Goal: Task Accomplishment & Management: Complete application form

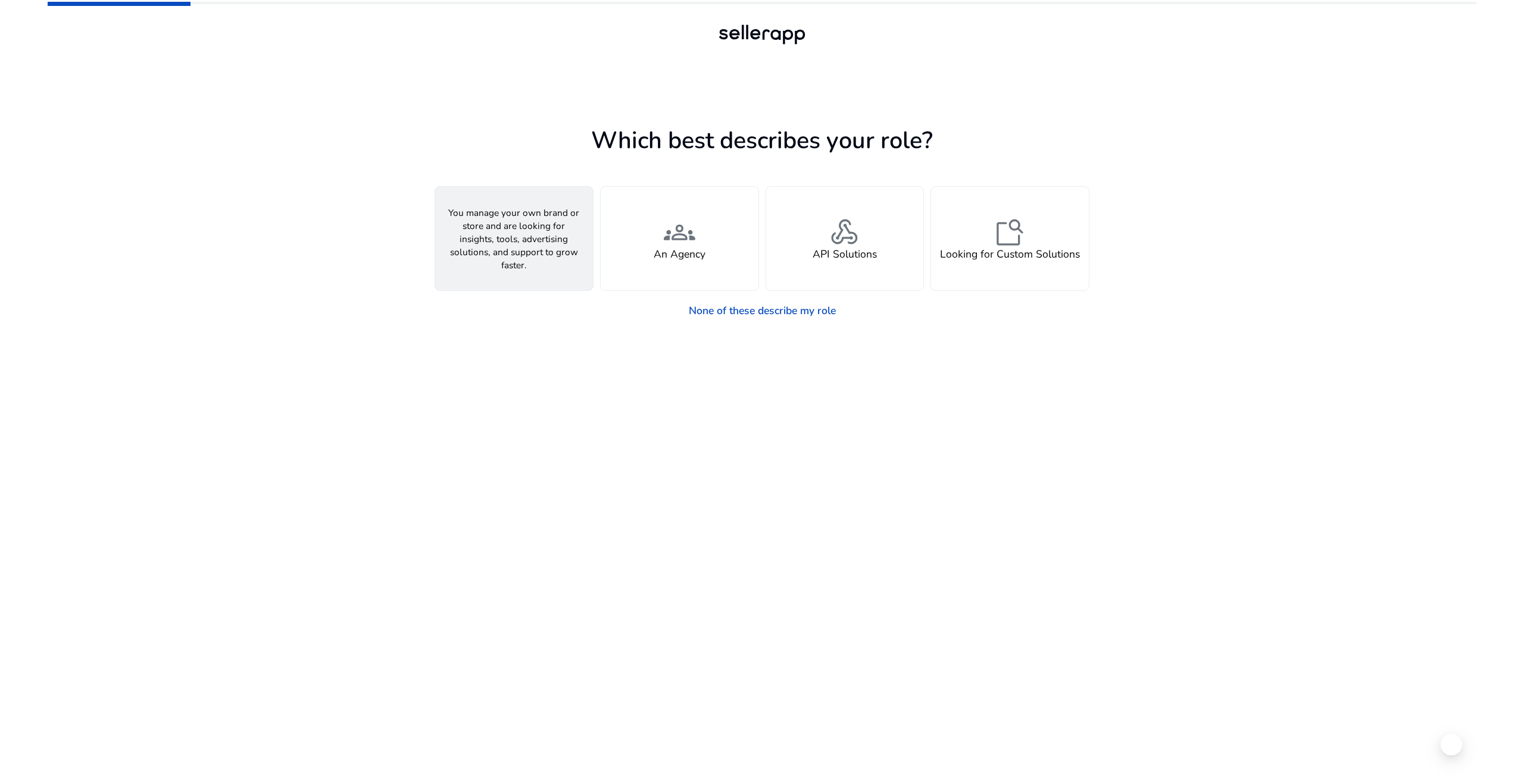
click at [523, 262] on div "person A Seller" at bounding box center [513, 238] width 158 height 103
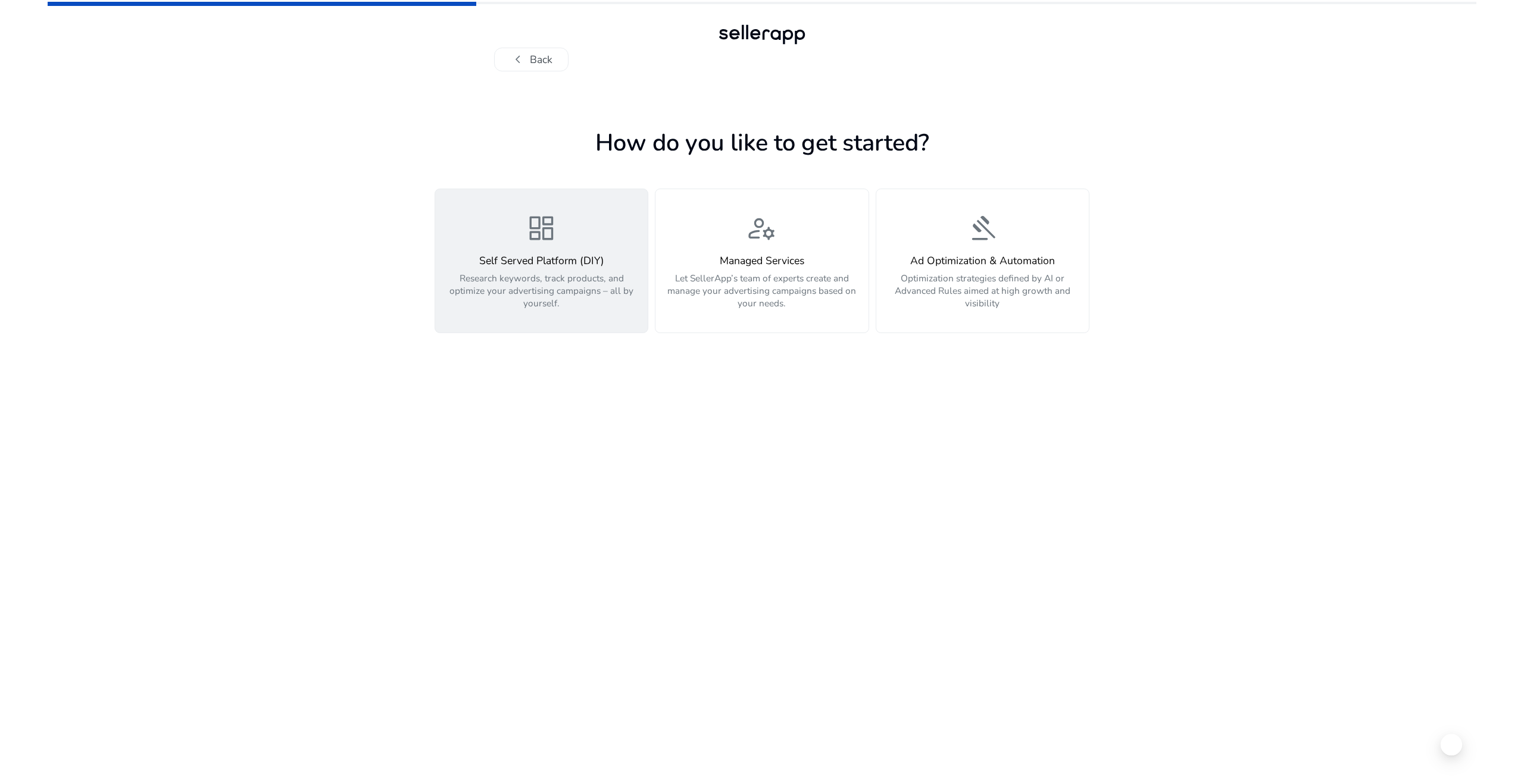
click at [550, 268] on div "Self Served Platform (DIY) Research keywords, track products, and optimize your…" at bounding box center [541, 282] width 197 height 55
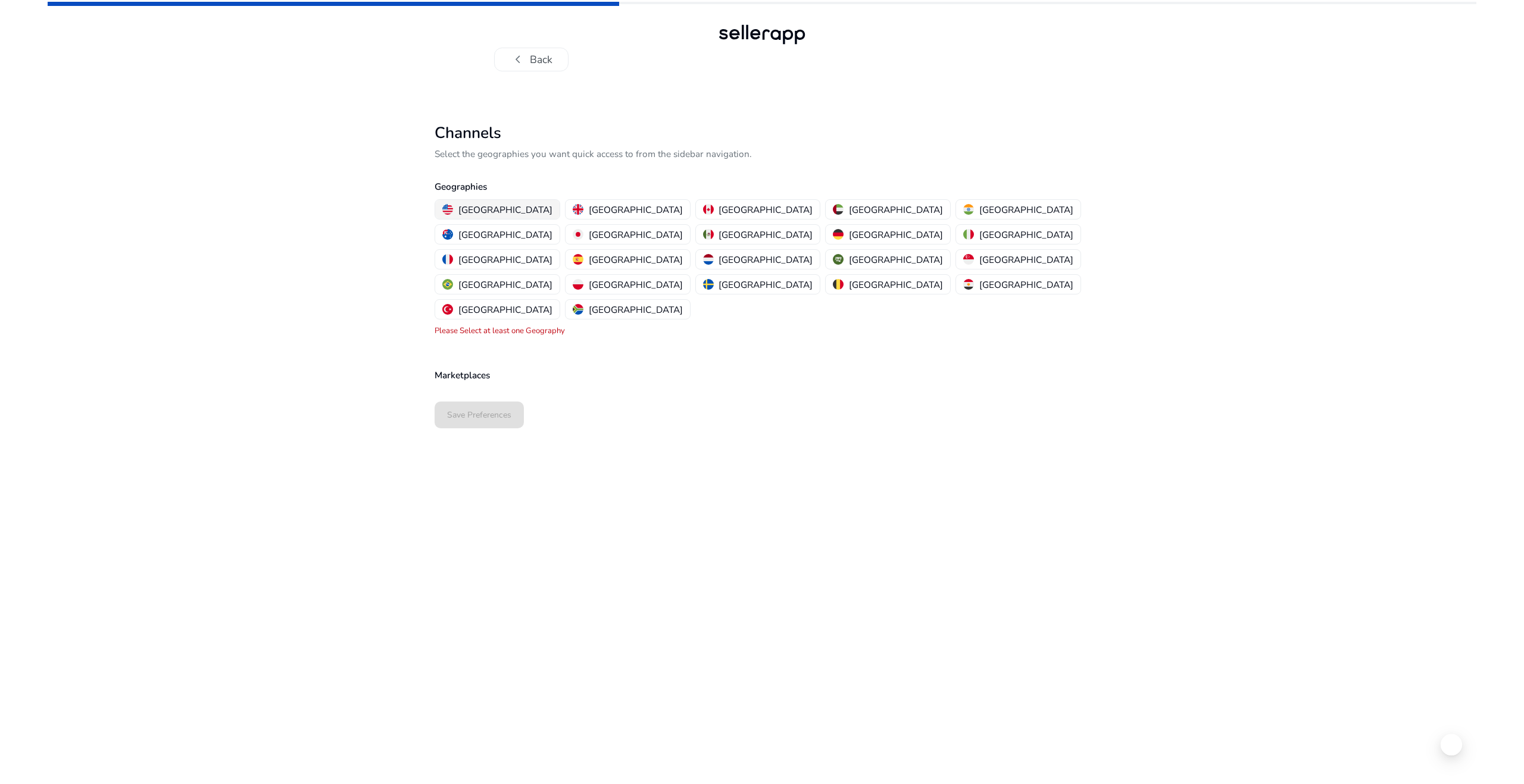
click at [491, 209] on p "[GEOGRAPHIC_DATA]" at bounding box center [505, 209] width 94 height 13
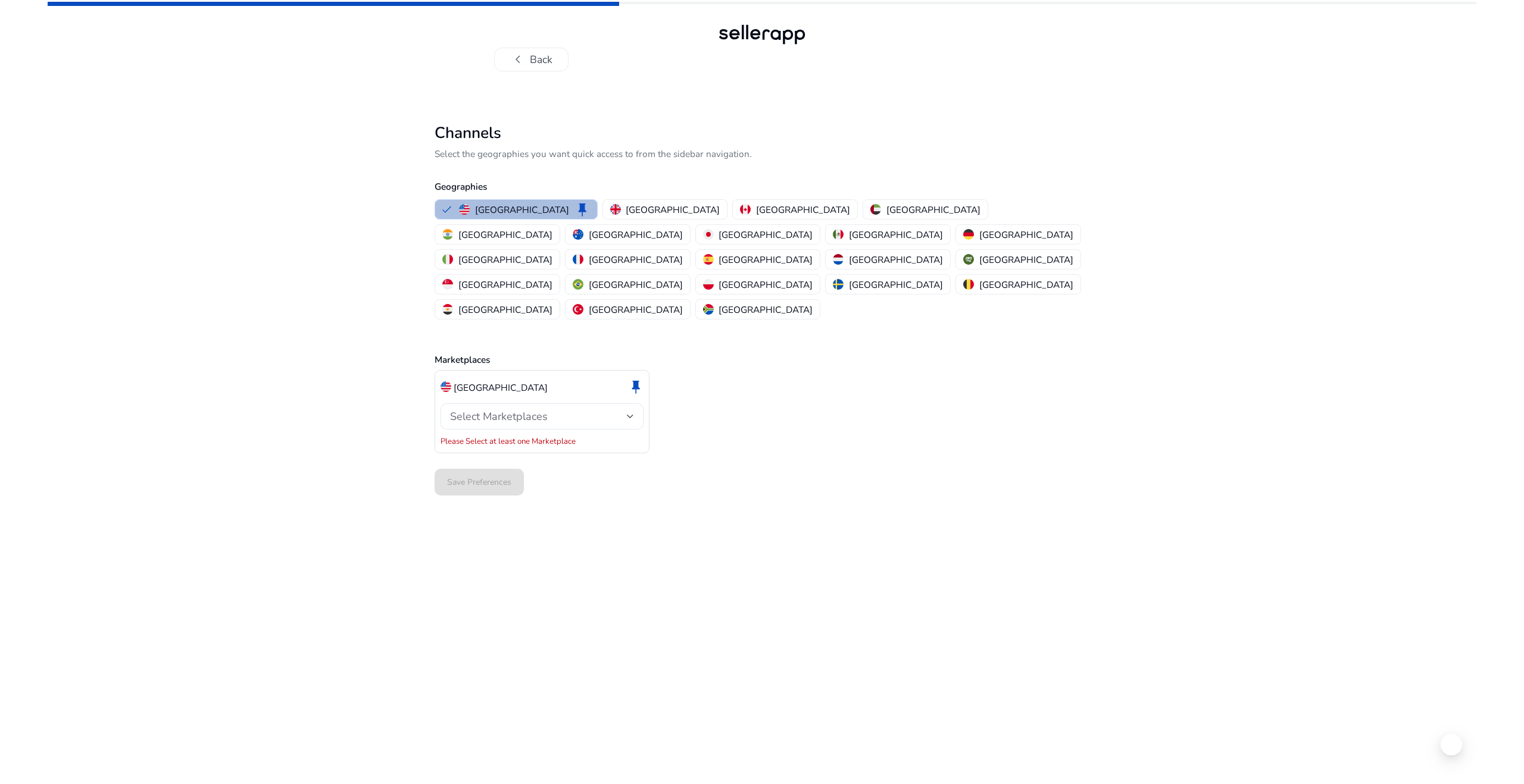
click at [514, 410] on span "Select Marketplaces" at bounding box center [499, 417] width 97 height 15
click at [456, 399] on mat-pseudo-checkbox at bounding box center [455, 398] width 10 height 10
click at [695, 377] on div at bounding box center [762, 392] width 1524 height 784
click at [478, 463] on span "Save Preferences" at bounding box center [479, 469] width 65 height 13
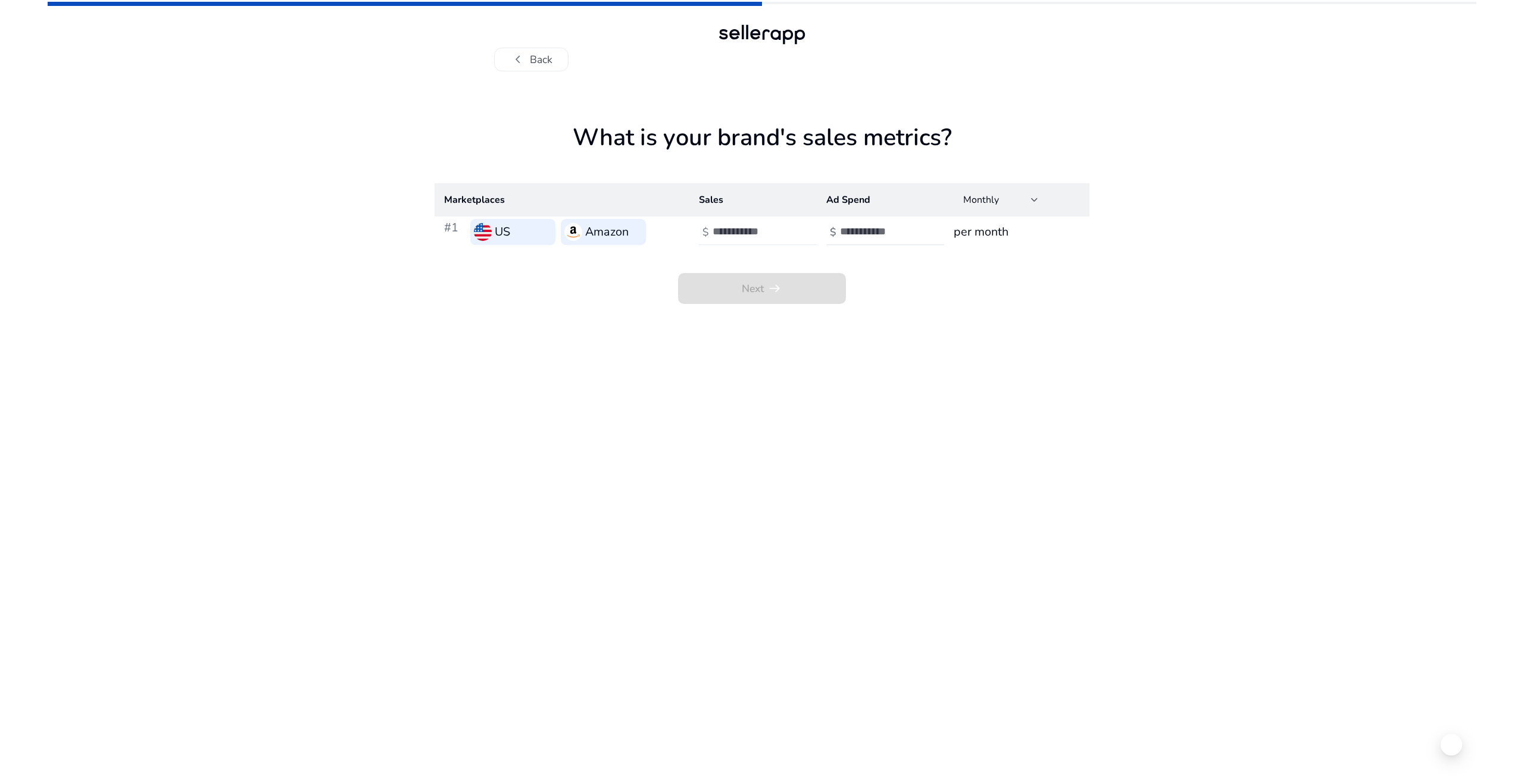
click at [723, 234] on input "number" at bounding box center [752, 231] width 80 height 13
type input "*****"
click at [877, 233] on input "number" at bounding box center [879, 231] width 80 height 13
type input "****"
click at [776, 287] on span "arrow_right_alt" at bounding box center [774, 288] width 15 height 15
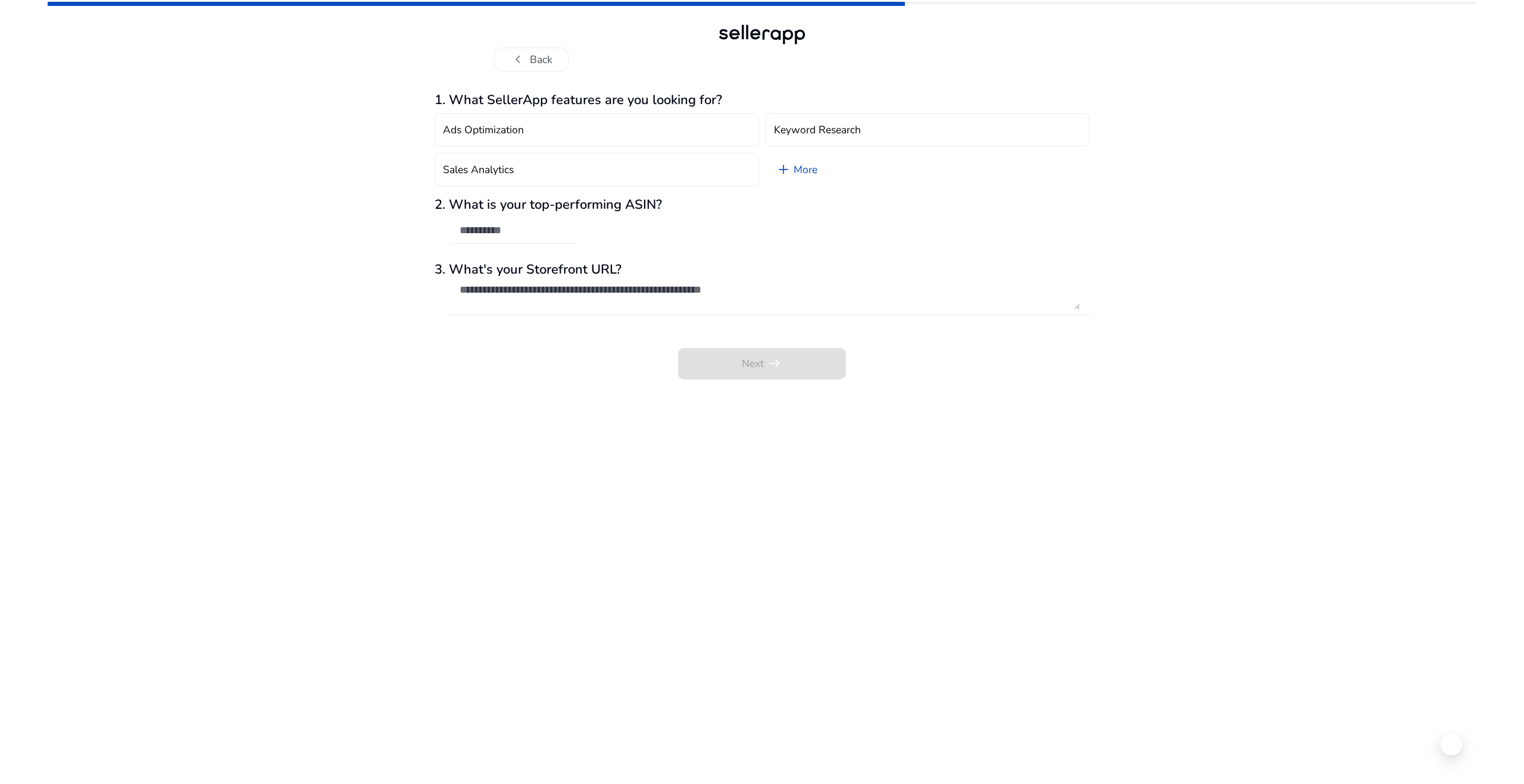
click at [504, 237] on div at bounding box center [513, 231] width 107 height 26
click at [802, 170] on link "add More" at bounding box center [796, 170] width 63 height 34
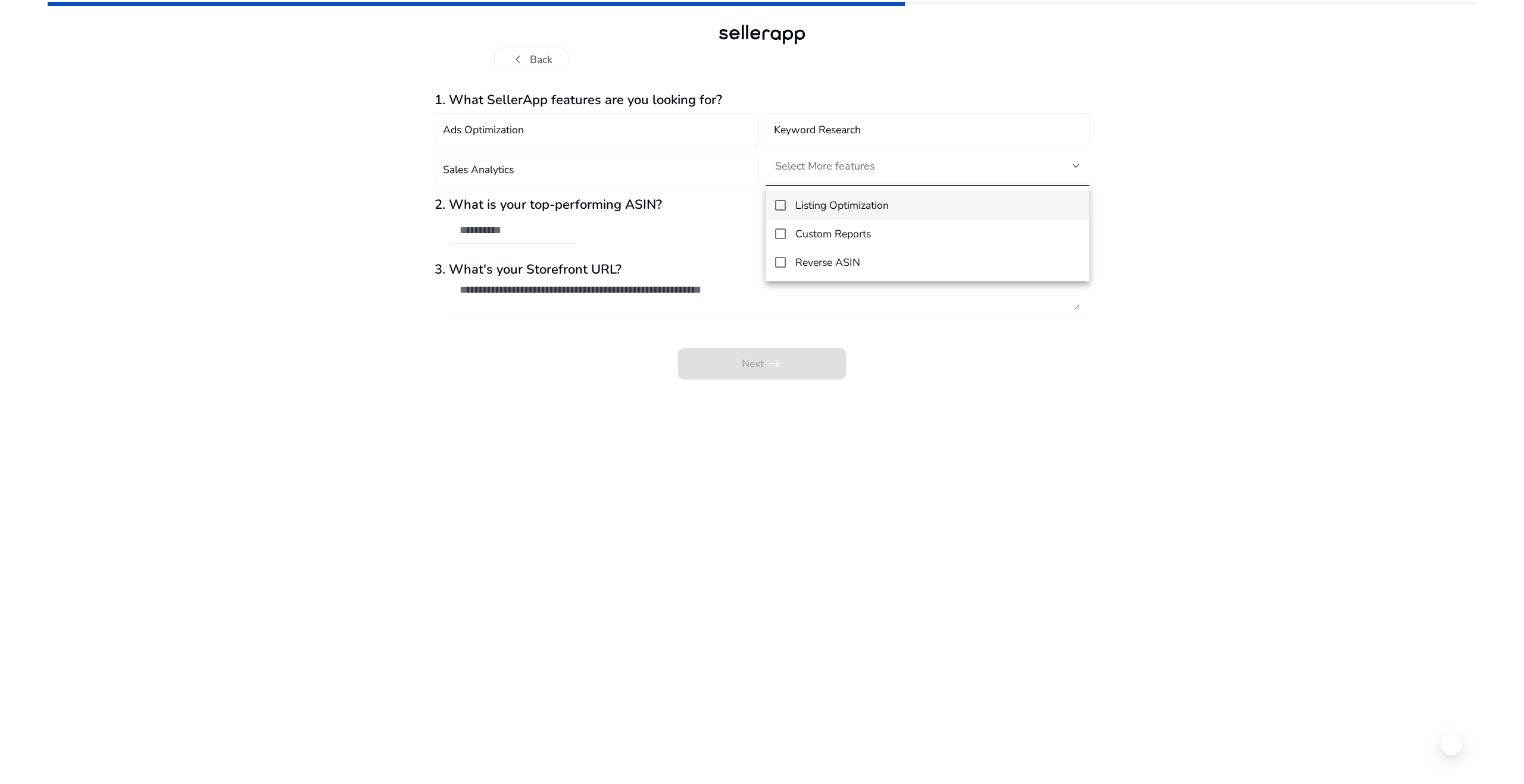
click at [815, 206] on h4 "Listing Optimization" at bounding box center [842, 206] width 94 height 13
click at [793, 169] on div at bounding box center [762, 392] width 1524 height 784
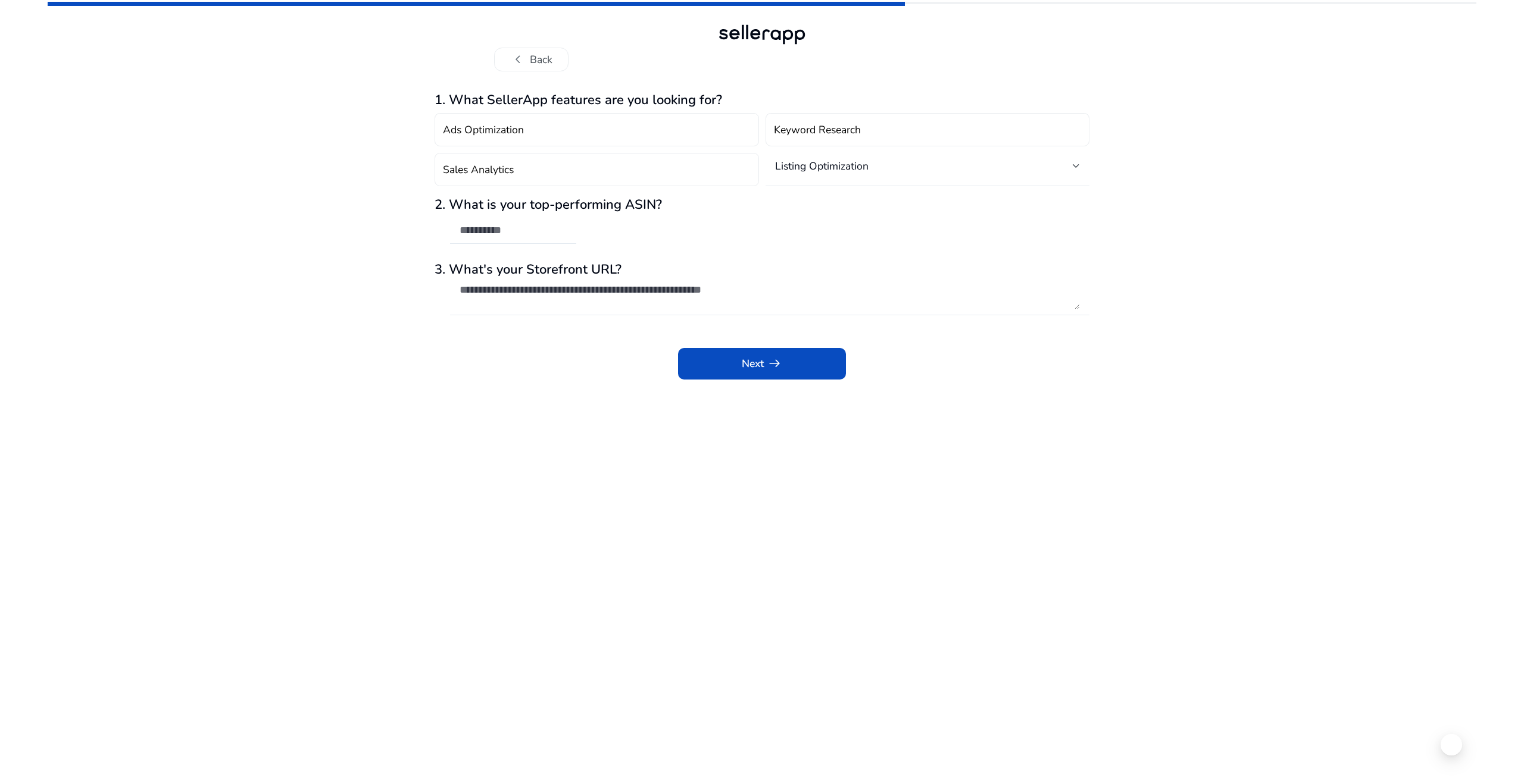
click at [614, 188] on div "Ads Optimization Keyword Research Sales Analytics Listing Optimization" at bounding box center [762, 150] width 654 height 83
click at [620, 179] on button "Sales Analytics" at bounding box center [597, 170] width 325 height 34
click at [524, 231] on input "text" at bounding box center [513, 230] width 107 height 13
paste input "**********"
type input "**********"
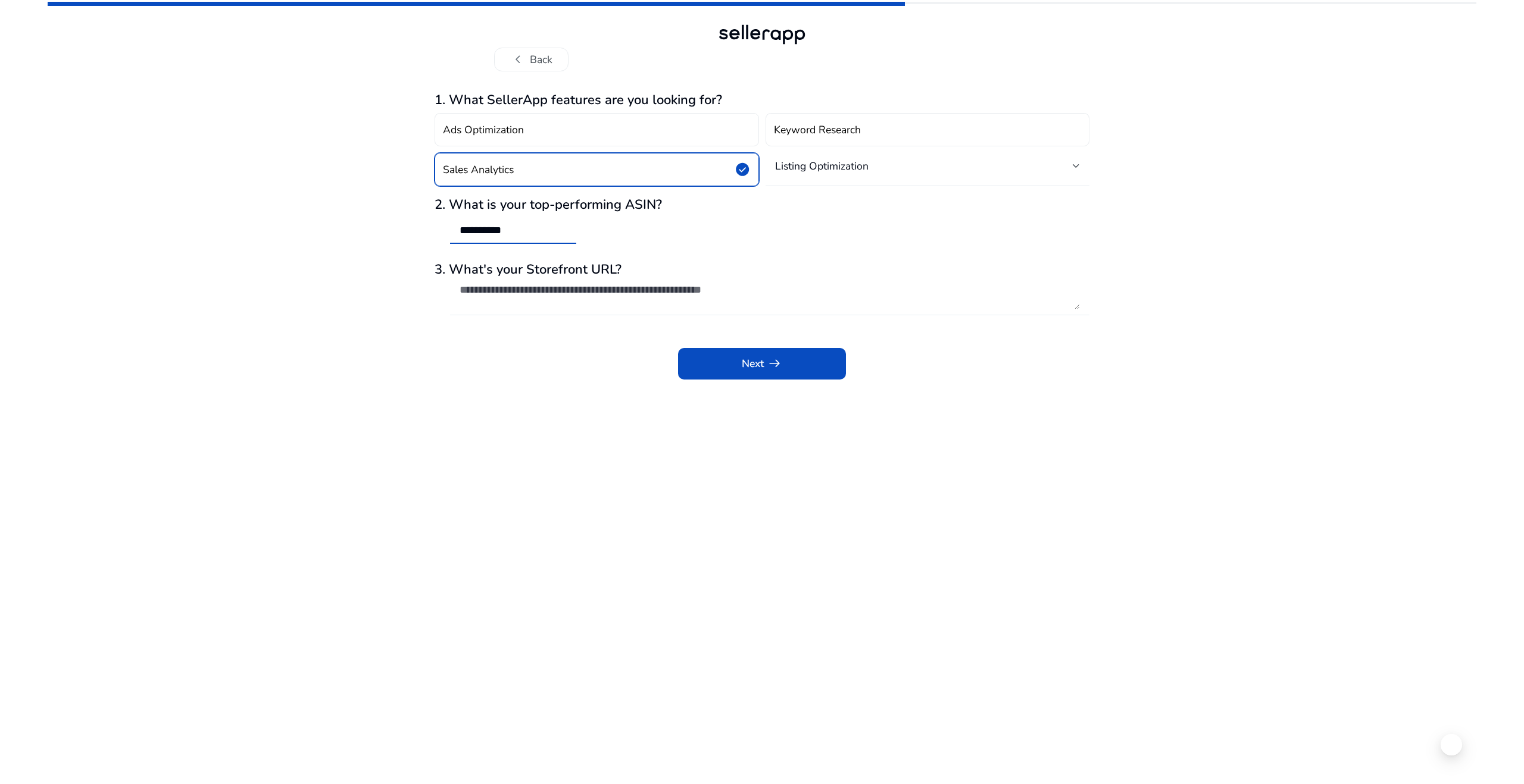
click at [562, 301] on textarea at bounding box center [770, 296] width 620 height 26
click at [617, 293] on textarea at bounding box center [770, 296] width 620 height 26
paste textarea "**********"
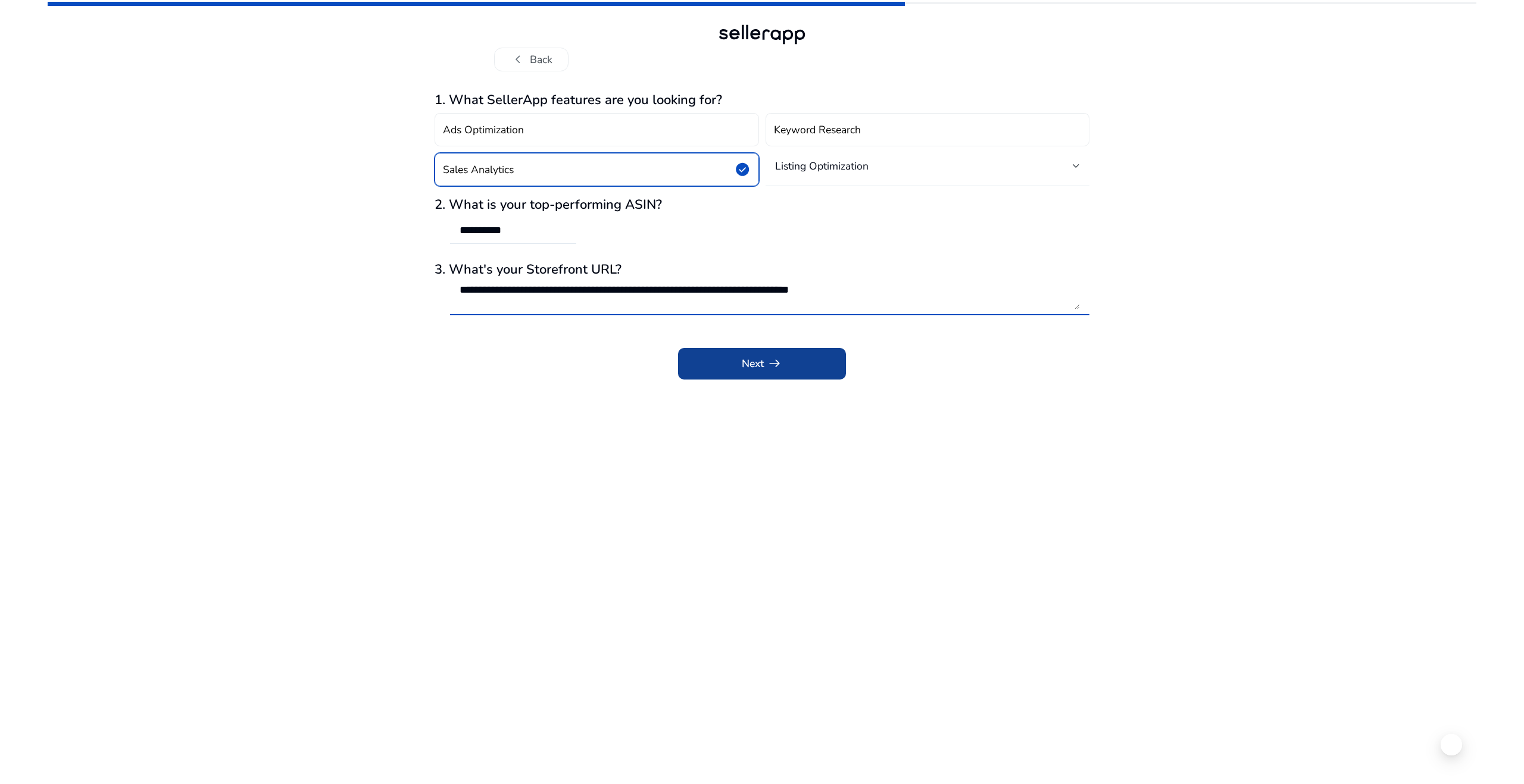
type textarea "**********"
click at [720, 373] on span at bounding box center [761, 363] width 168 height 28
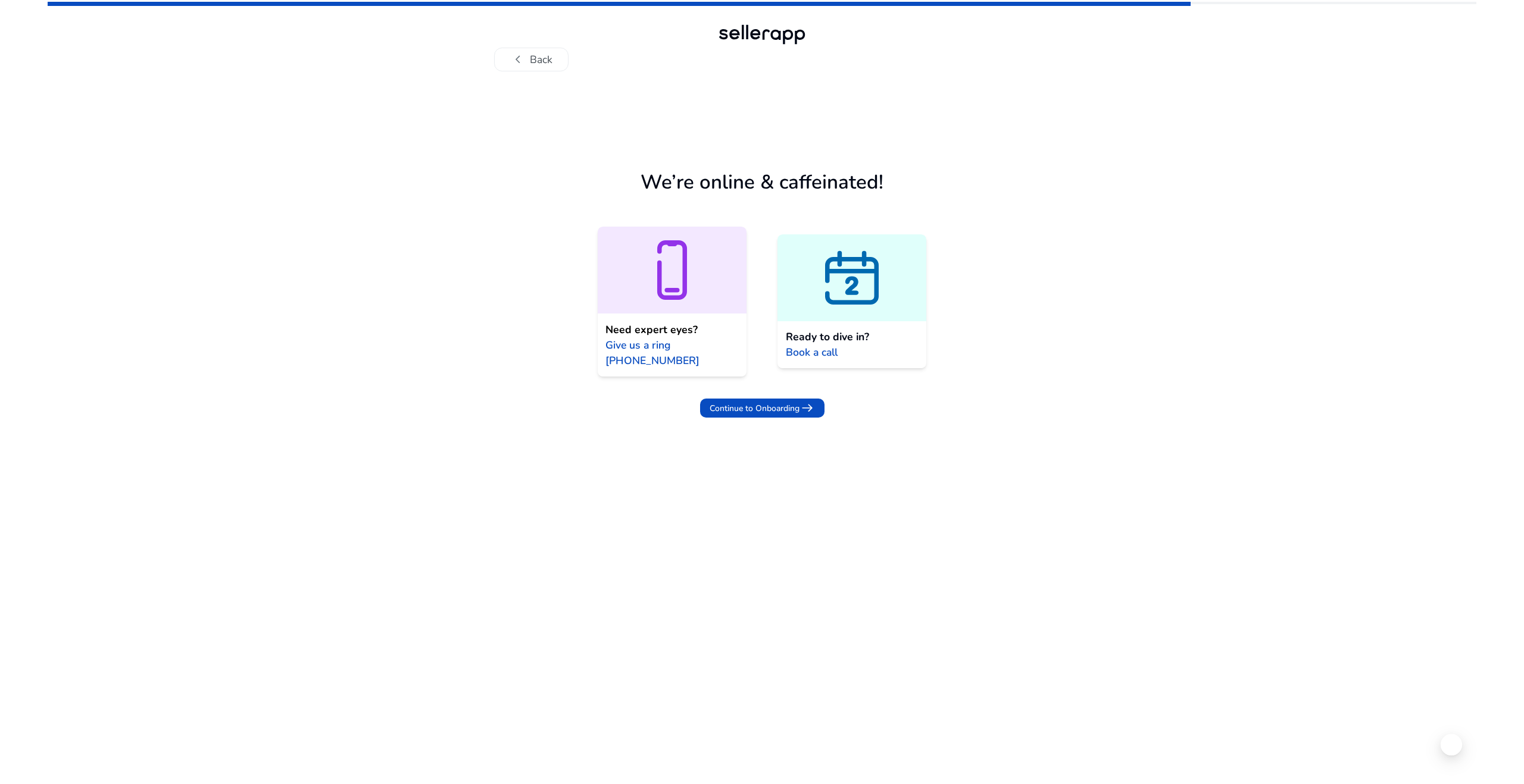
click at [828, 318] on div at bounding box center [852, 277] width 149 height 87
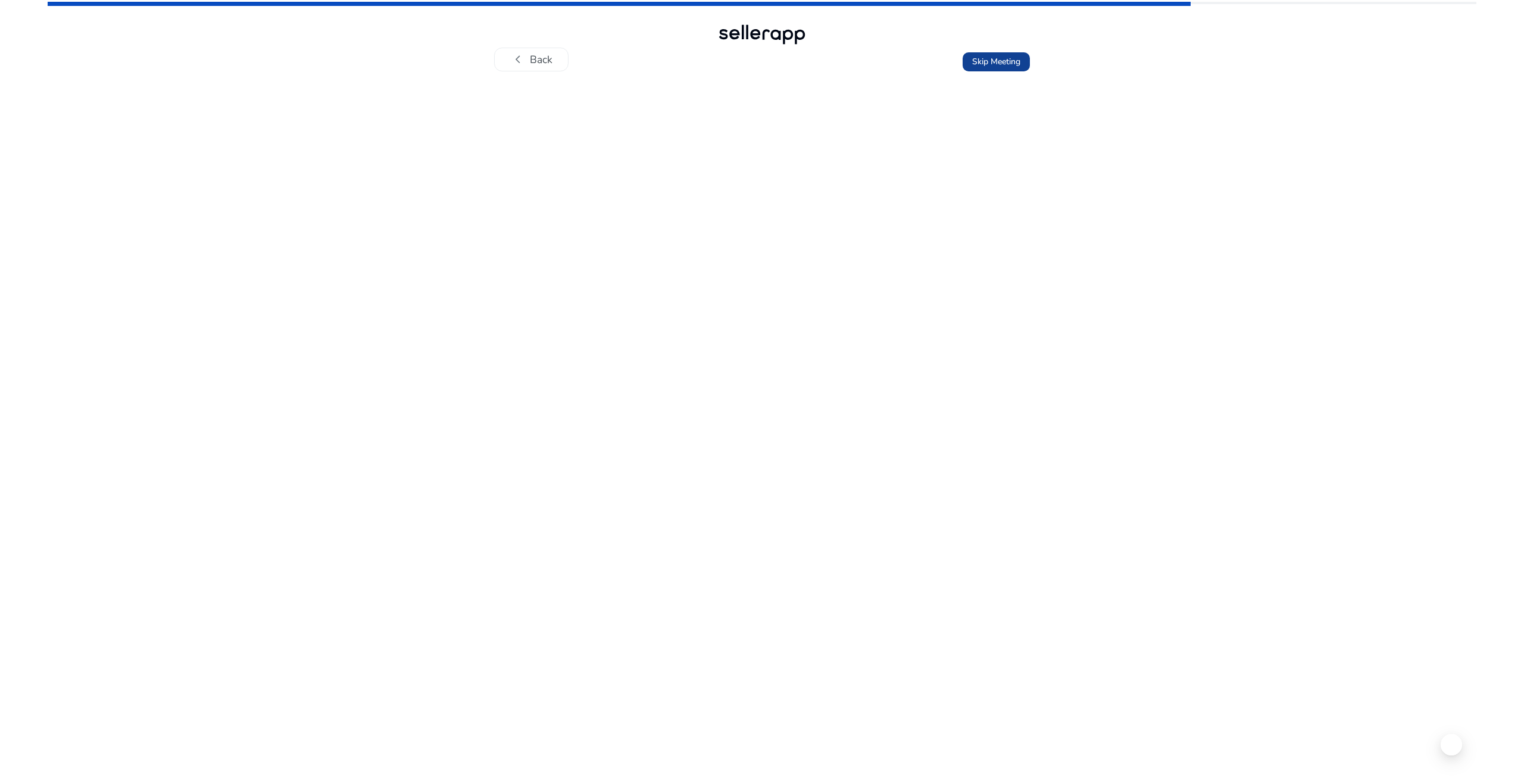
click at [983, 63] on span "Skip Meeting" at bounding box center [996, 61] width 48 height 13
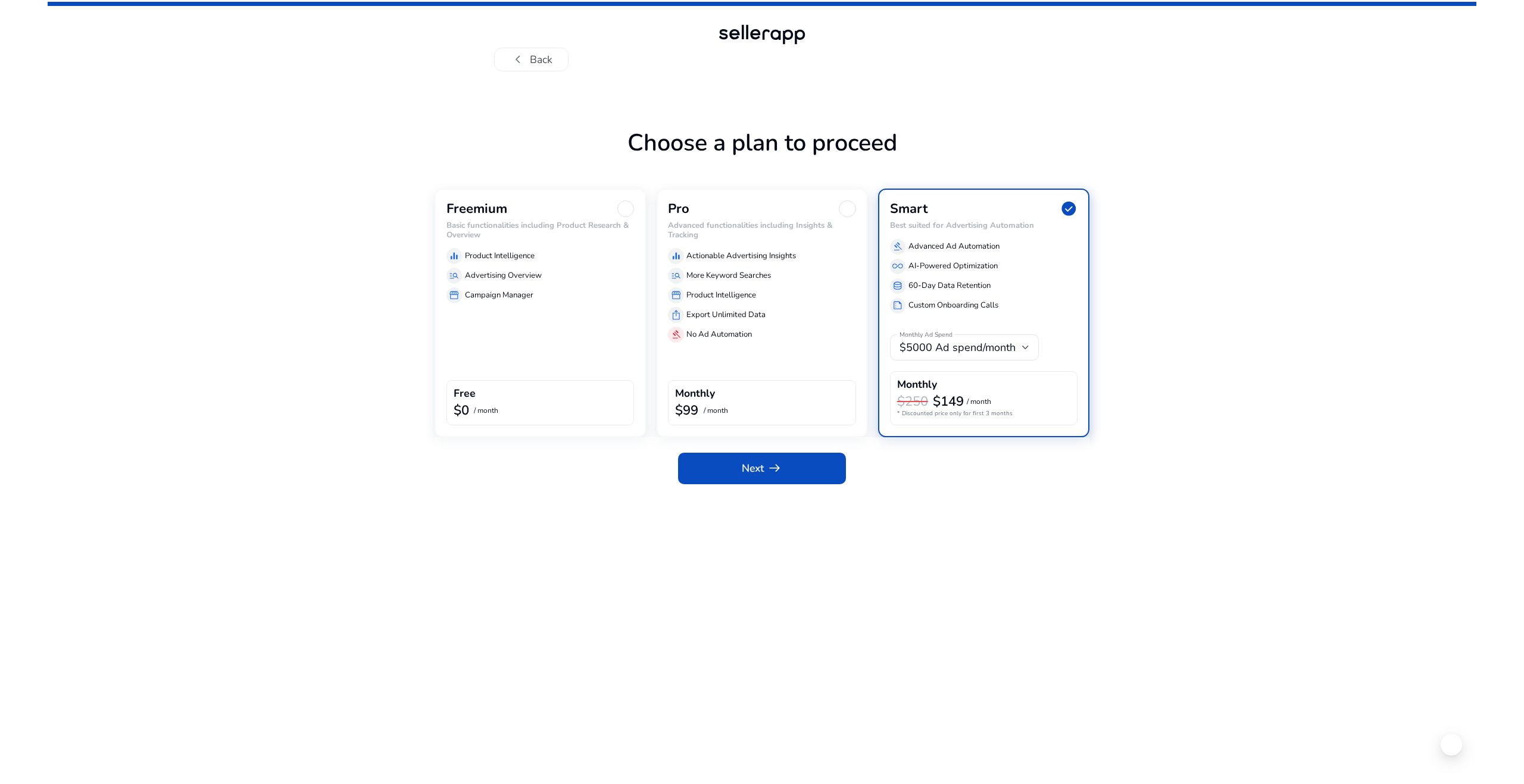
click at [579, 251] on div "equalizer Product Intelligence" at bounding box center [540, 256] width 188 height 15
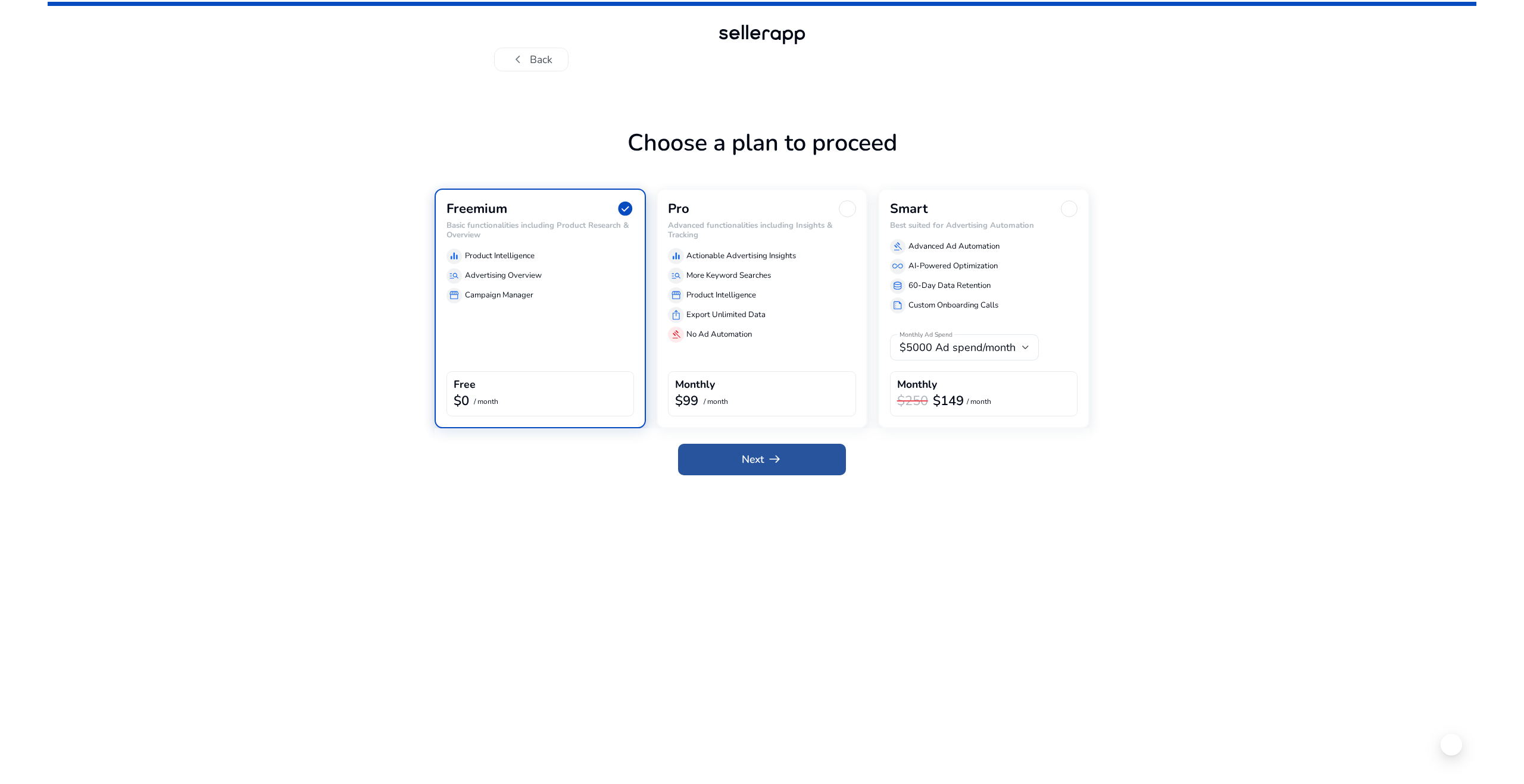
click at [732, 463] on span at bounding box center [761, 459] width 168 height 28
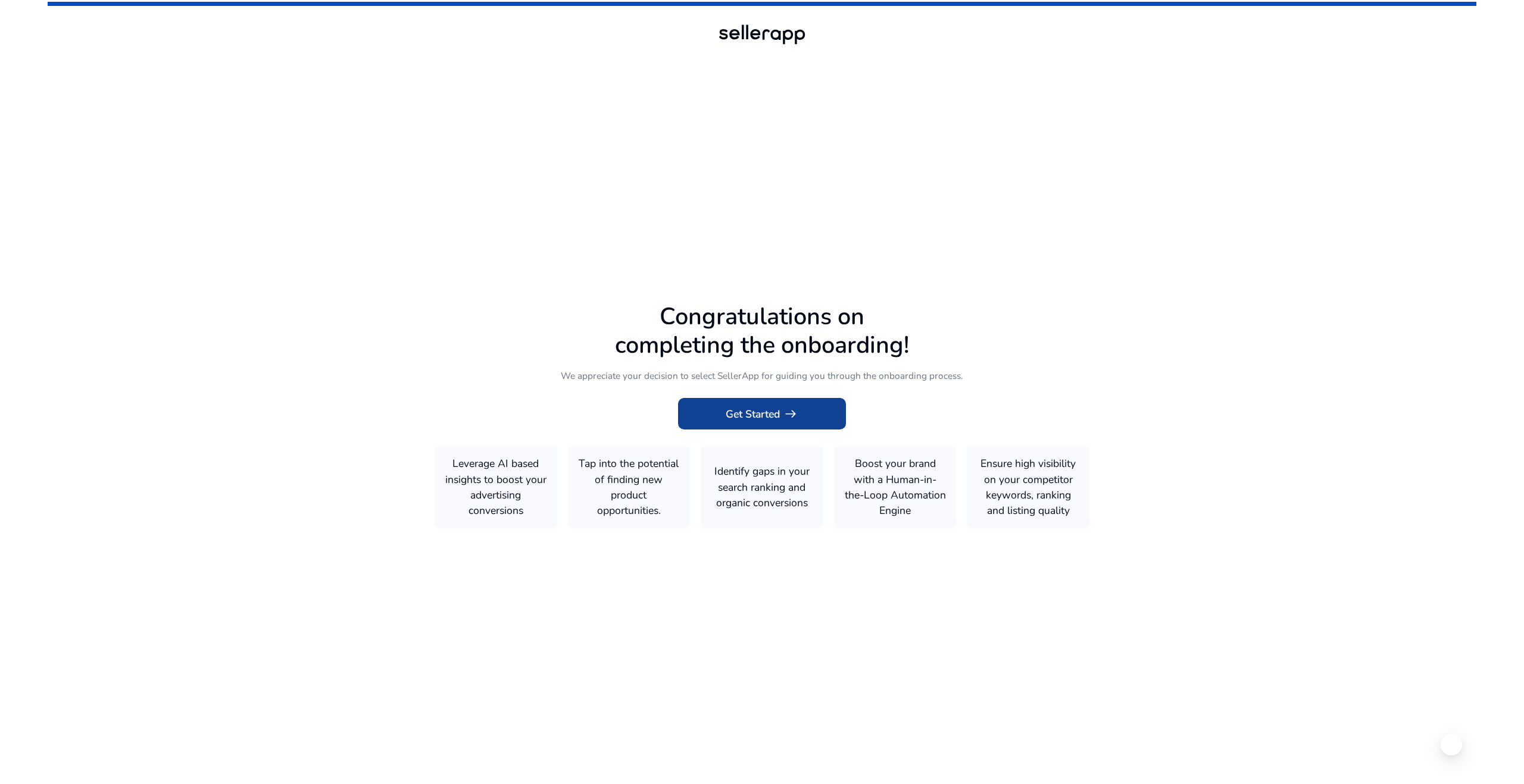
click at [776, 413] on span "Get Started arrow_right_alt" at bounding box center [762, 414] width 72 height 15
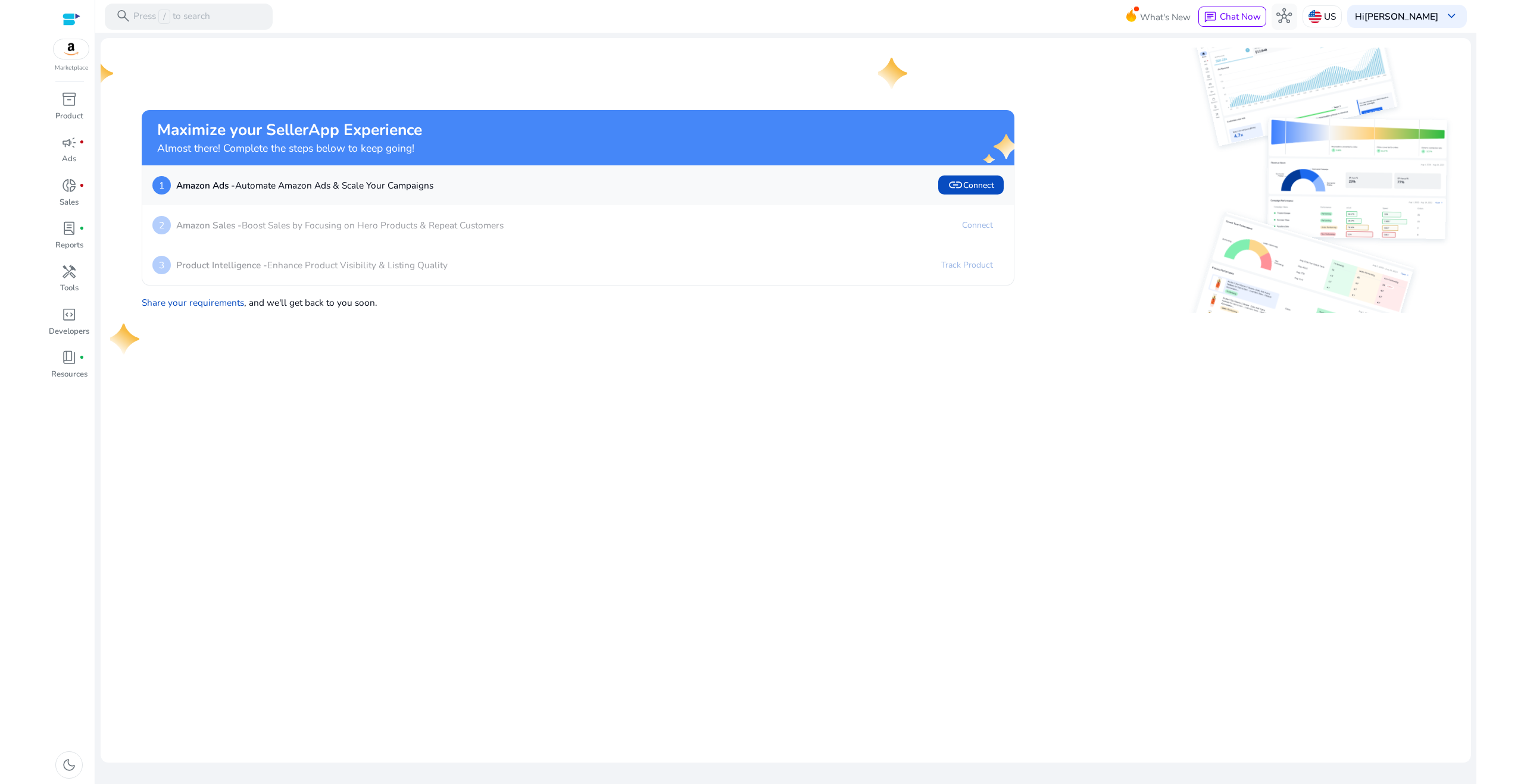
click at [880, 232] on div "2 Amazon Sales - Boost Sales by Focusing on Hero Products & Repeat Customers Co…" at bounding box center [578, 225] width 851 height 19
click at [878, 222] on div "2 Amazon Sales - Boost Sales by Focusing on Hero Products & Repeat Customers Co…" at bounding box center [578, 225] width 851 height 19
click at [988, 185] on span "link Connect" at bounding box center [970, 185] width 46 height 15
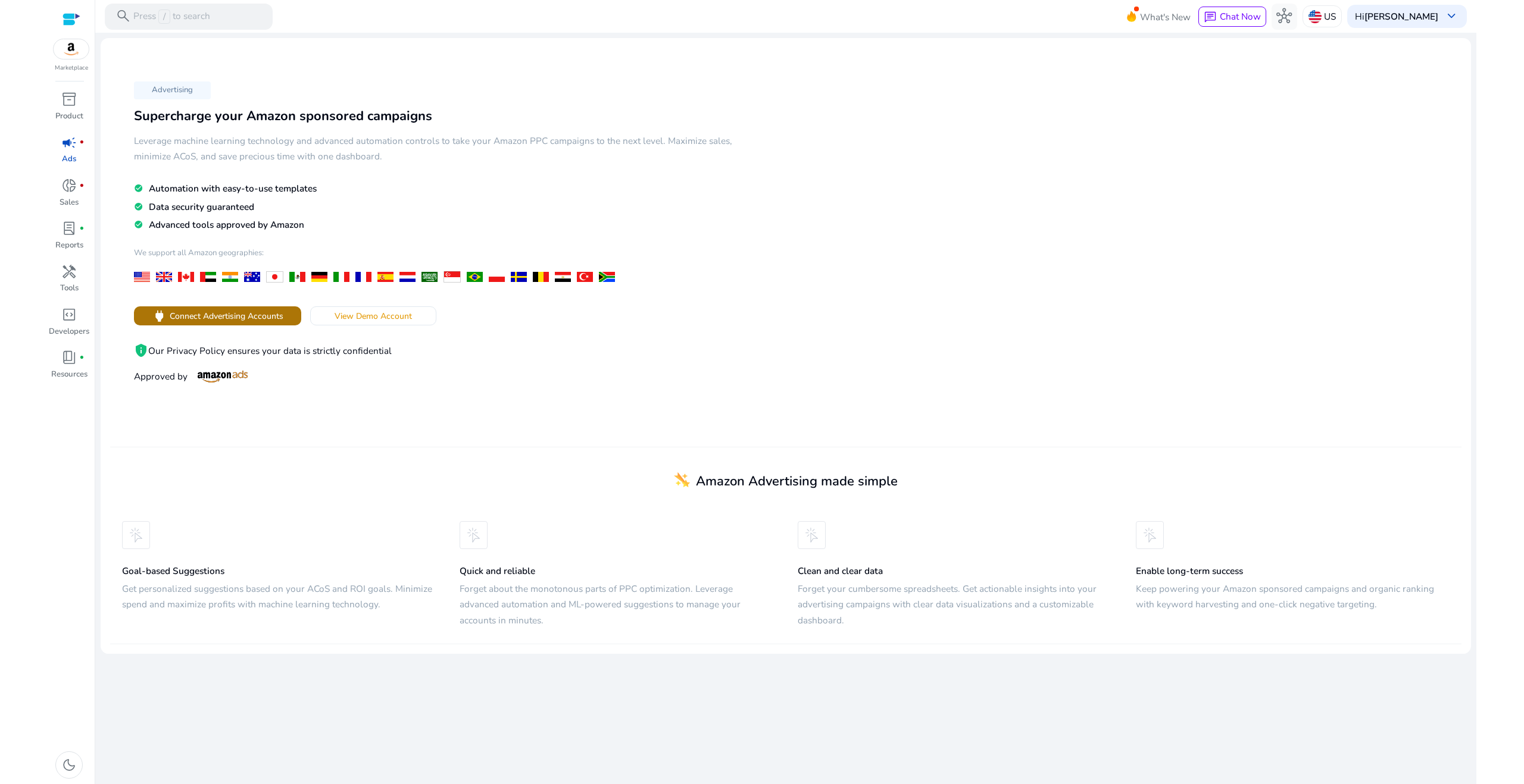
click at [248, 315] on span "Connect Advertising Accounts" at bounding box center [226, 316] width 114 height 13
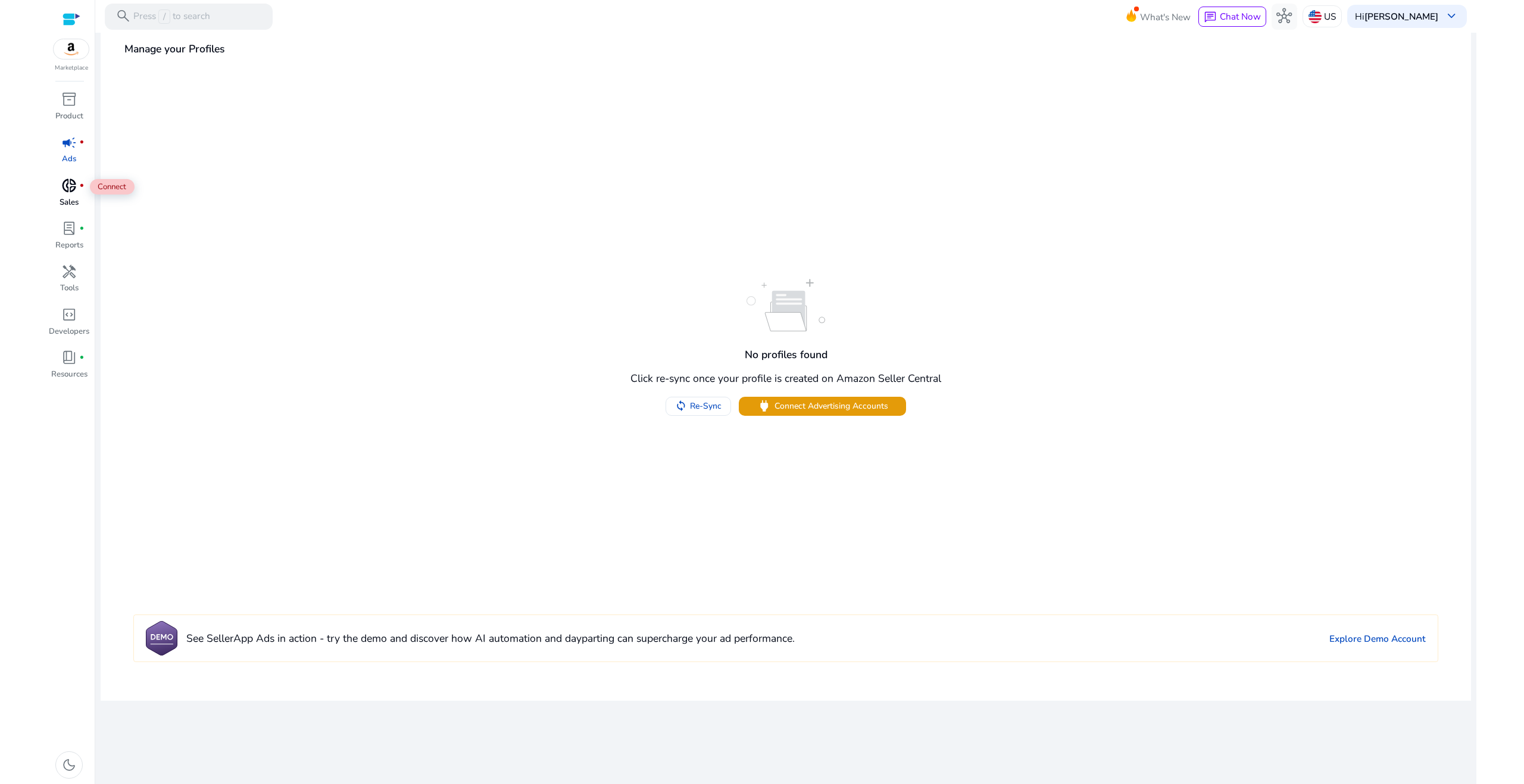
click at [68, 184] on span "donut_small" at bounding box center [69, 186] width 15 height 15
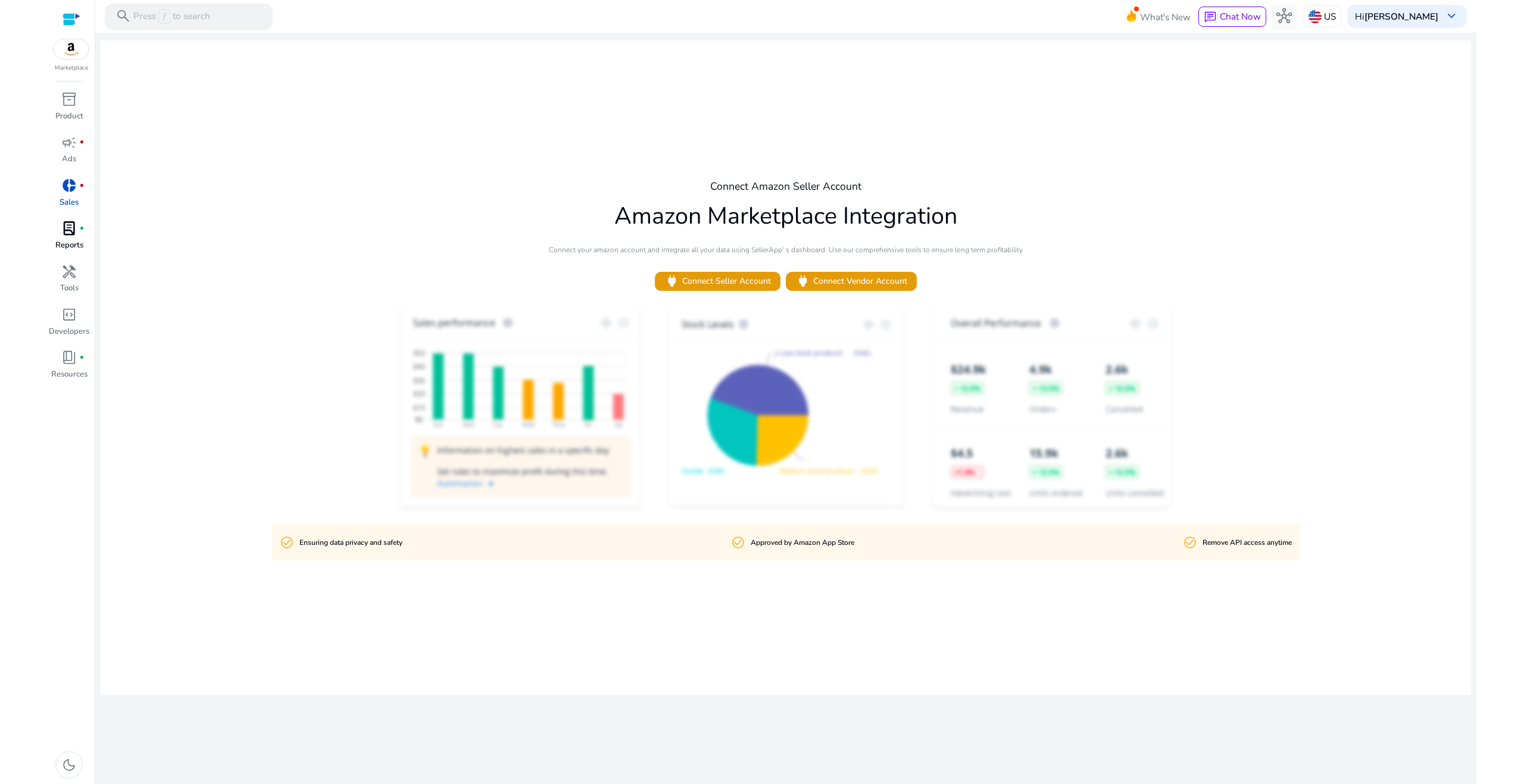
click at [68, 242] on p "Reports" at bounding box center [69, 246] width 28 height 12
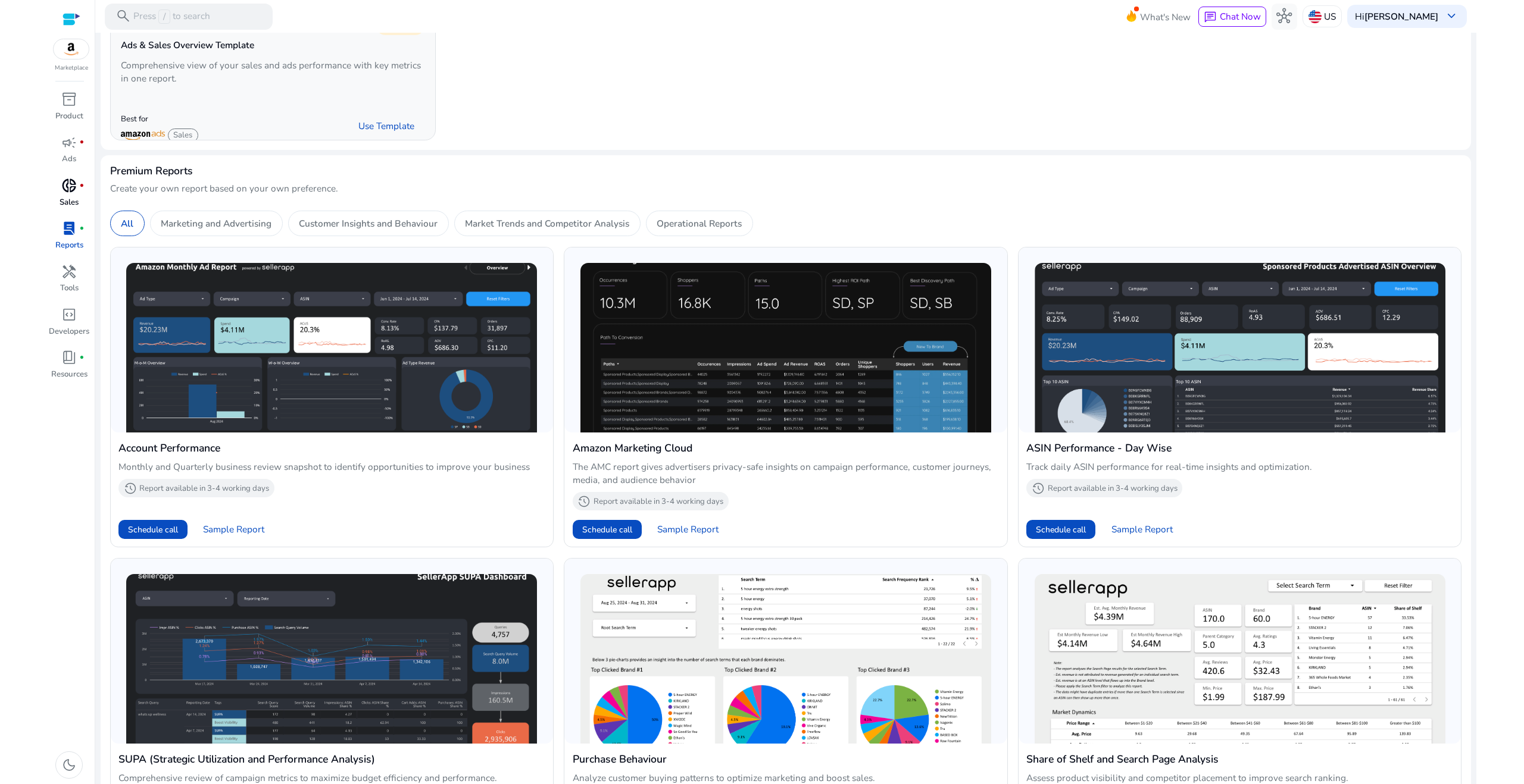
scroll to position [319, 0]
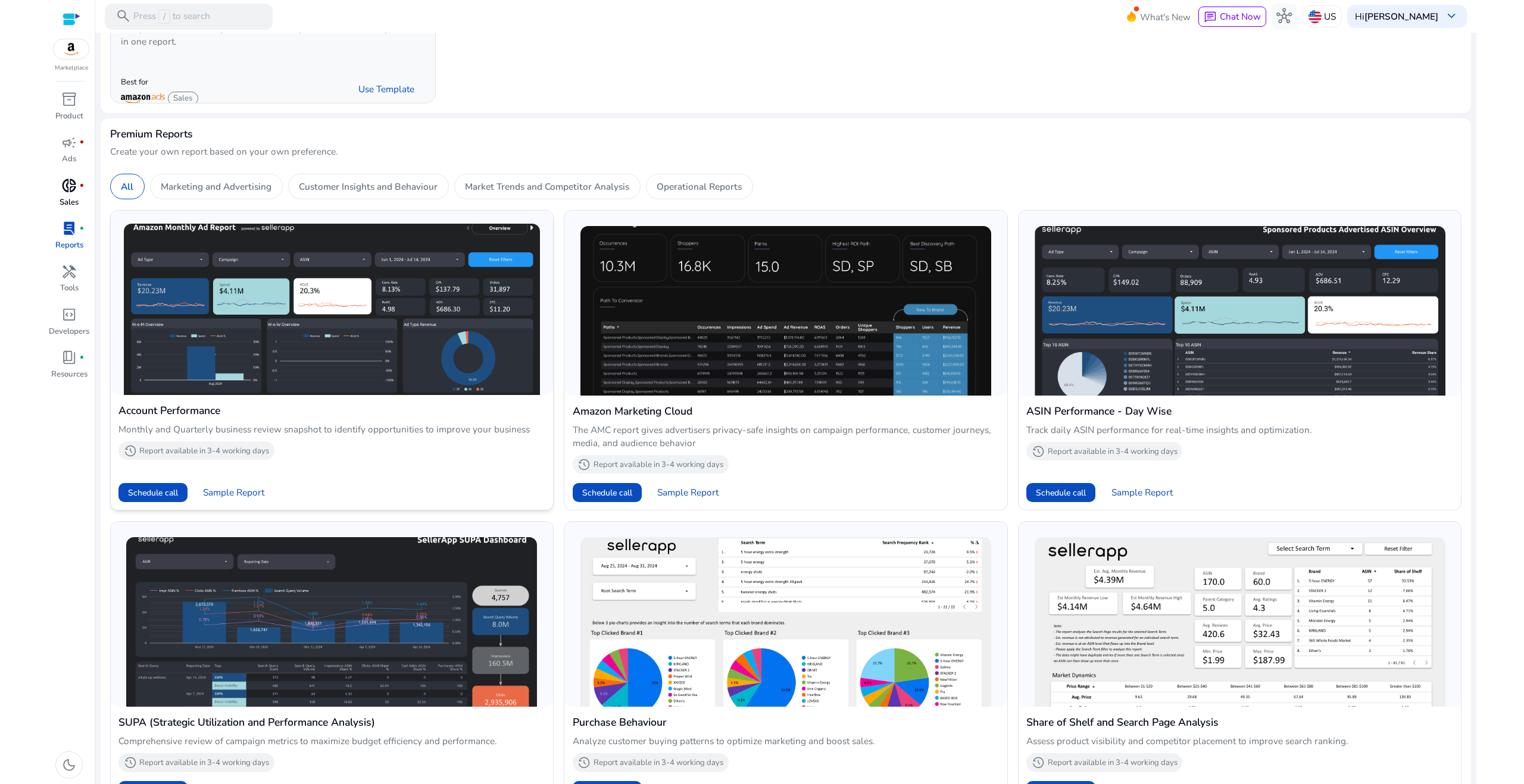
click at [389, 418] on div "Account Performance Monthly and Quarterly business review snapshot to identify …" at bounding box center [332, 432] width 427 height 59
click at [186, 411] on h4 "Account Performance" at bounding box center [332, 411] width 427 height 15
click at [316, 245] on img at bounding box center [331, 309] width 416 height 171
click at [201, 417] on h4 "Account Performance" at bounding box center [332, 411] width 427 height 15
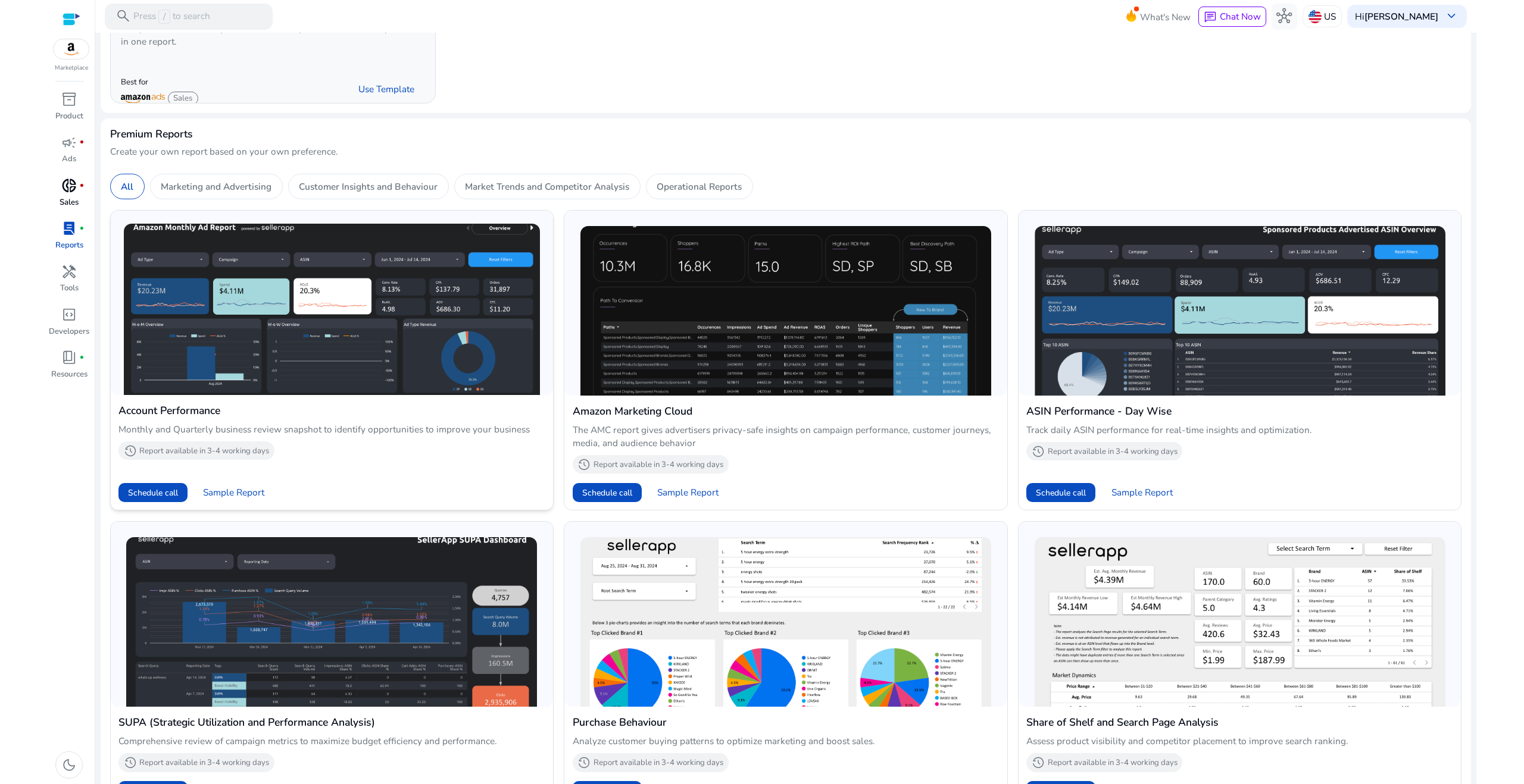
click at [201, 410] on h4 "Account Performance" at bounding box center [332, 411] width 427 height 15
click at [217, 413] on h4 "Account Performance" at bounding box center [332, 411] width 427 height 15
drag, startPoint x: 226, startPoint y: 411, endPoint x: 119, endPoint y: 410, distance: 107.0
click at [119, 410] on h4 "Account Performance" at bounding box center [332, 411] width 427 height 15
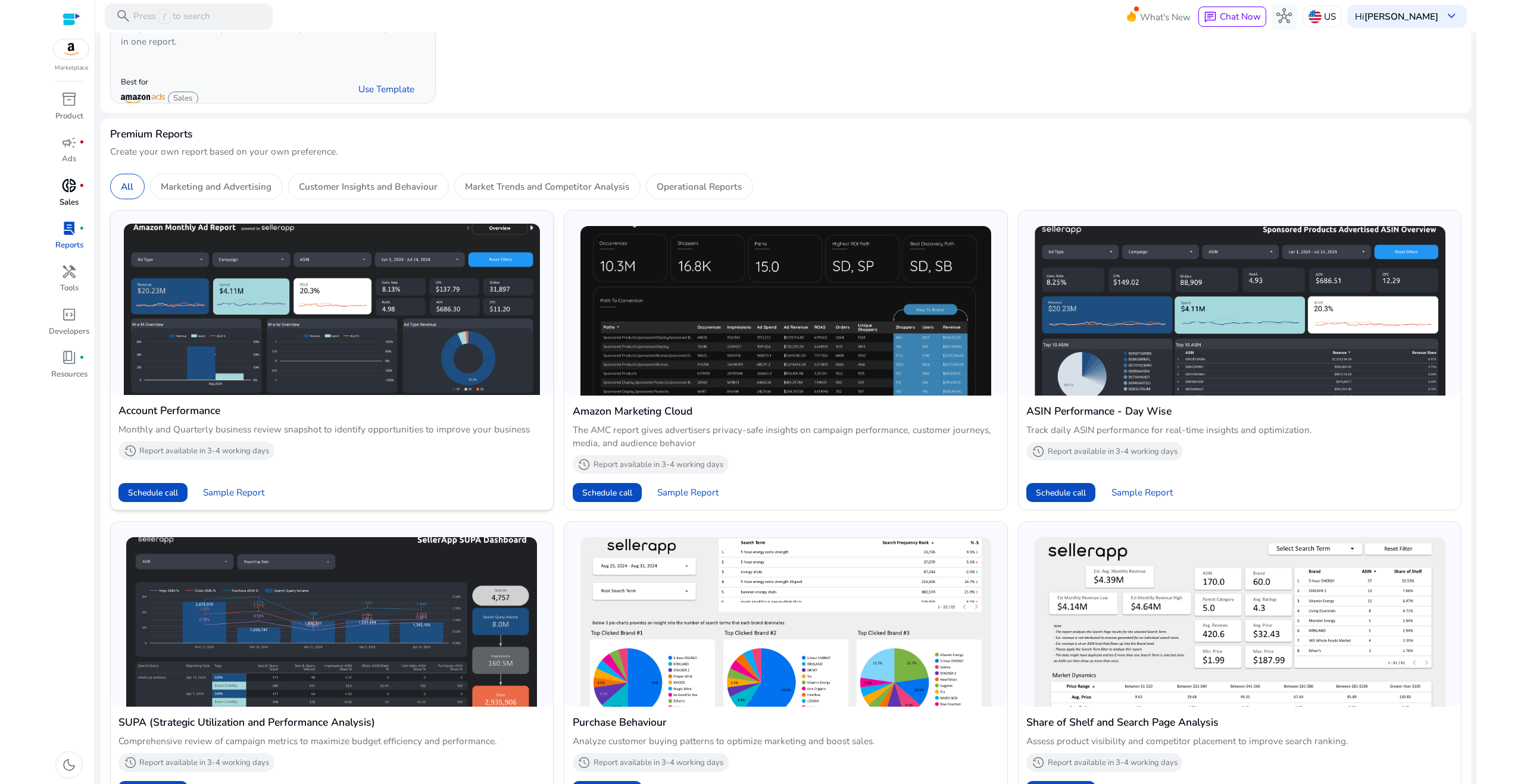
click at [225, 413] on h4 "Account Performance" at bounding box center [332, 411] width 427 height 15
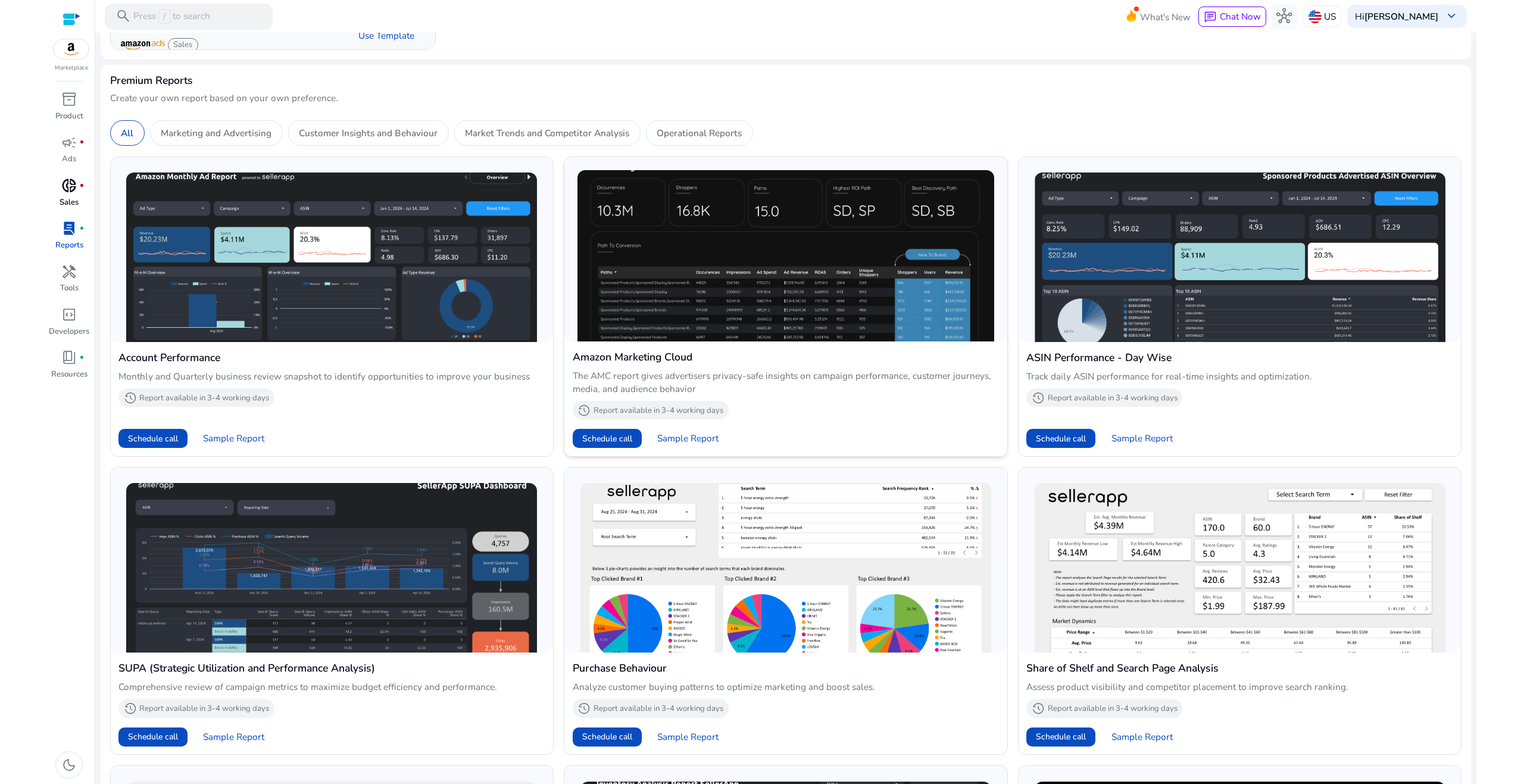
scroll to position [386, 0]
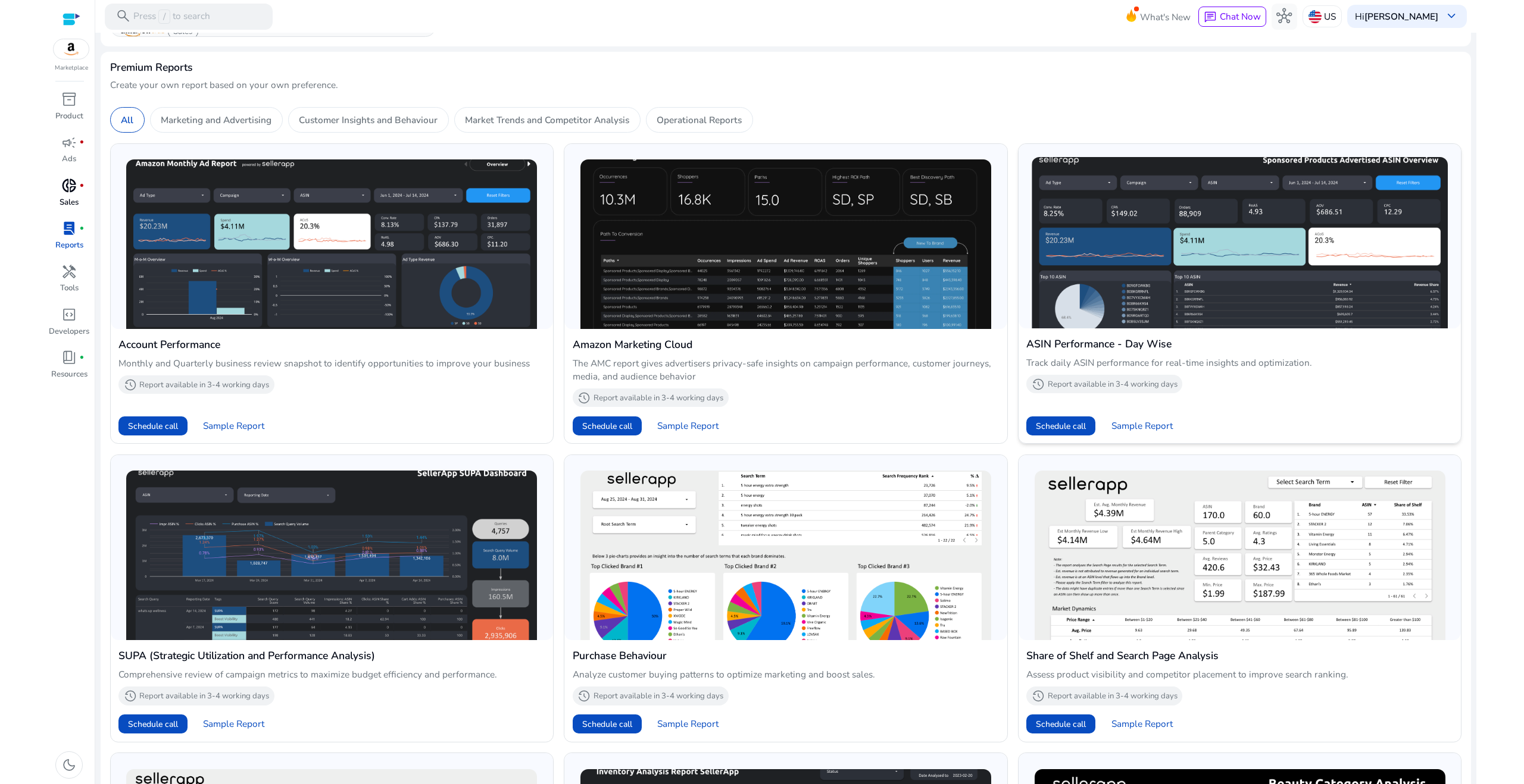
click at [1081, 349] on h4 "ASIN Performance - Day Wise" at bounding box center [1240, 344] width 427 height 15
click at [1077, 344] on h4 "ASIN Performance - Day Wise" at bounding box center [1240, 344] width 427 height 15
click at [1124, 426] on span "Sample Report" at bounding box center [1142, 425] width 61 height 13
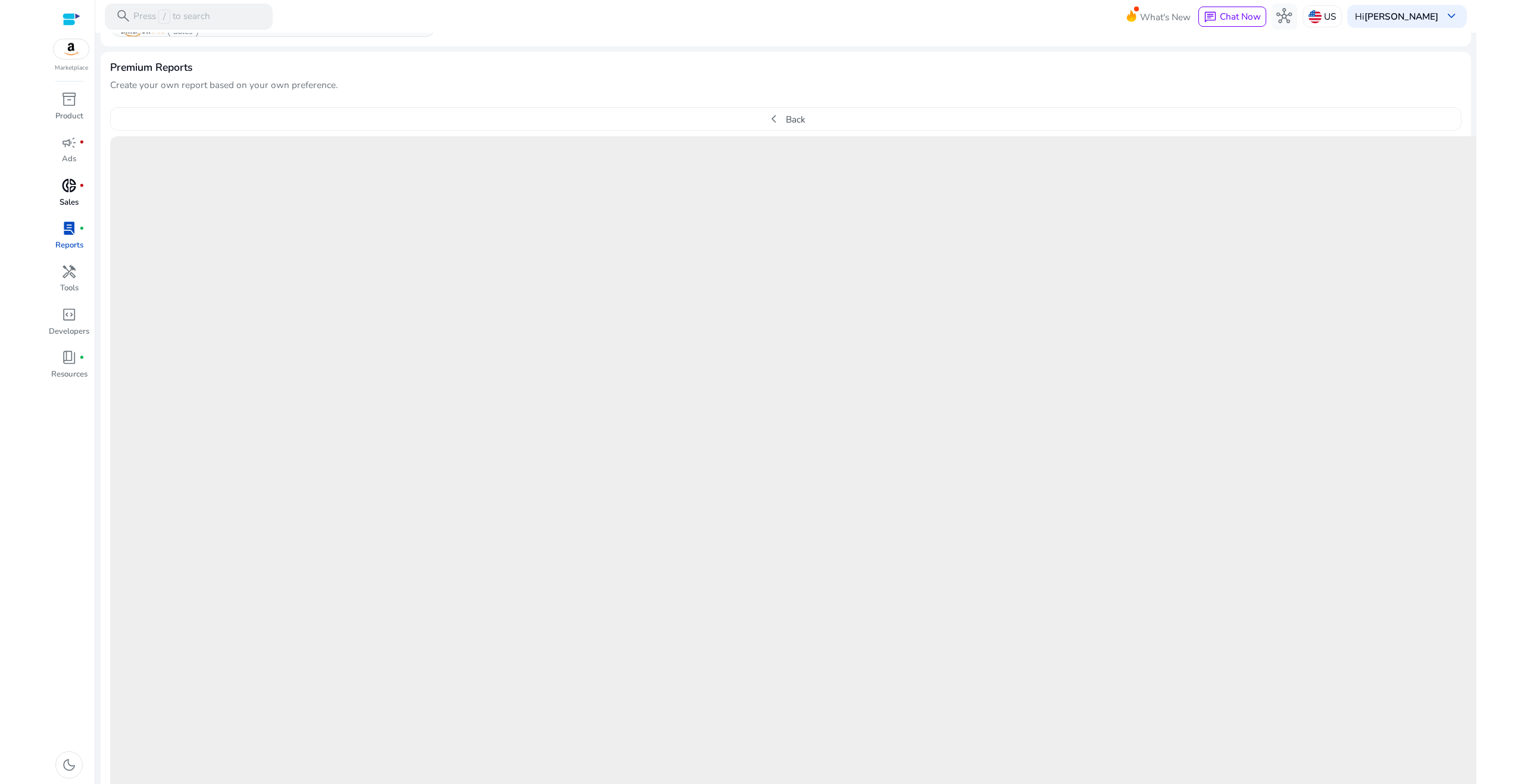
click at [65, 22] on div at bounding box center [71, 20] width 18 height 14
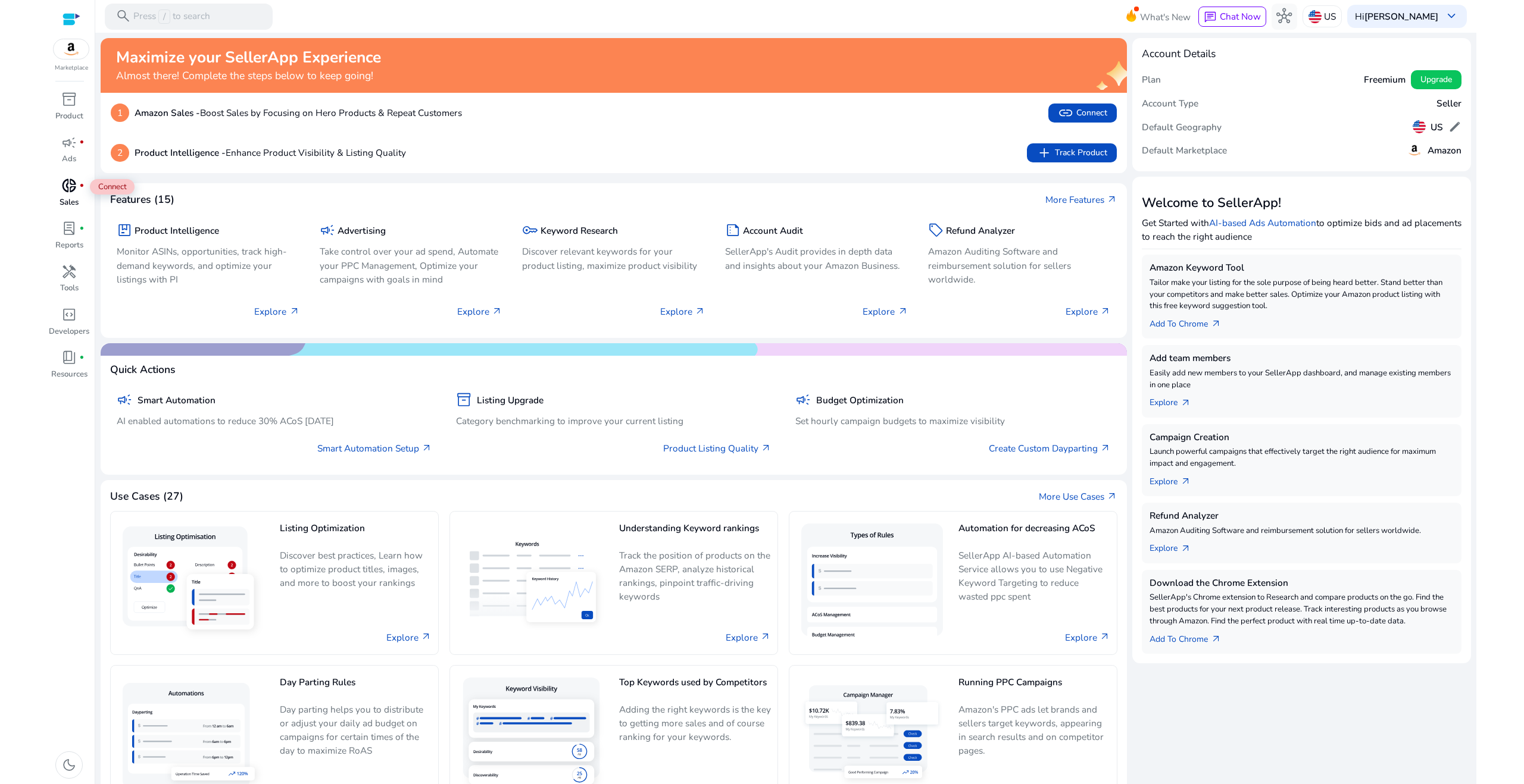
click at [63, 194] on span "donut_small" at bounding box center [69, 186] width 15 height 15
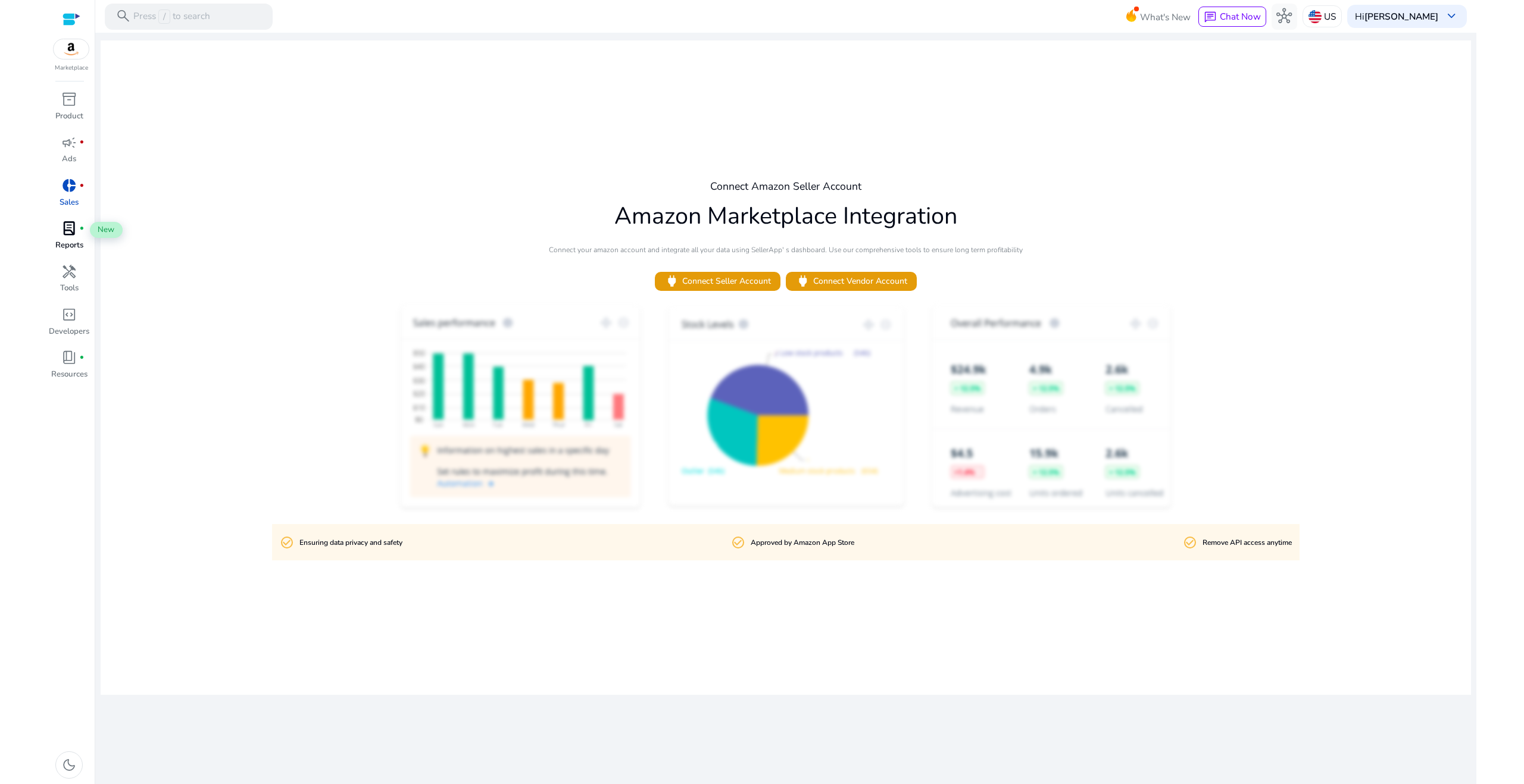
click at [72, 232] on span "lab_profile" at bounding box center [69, 228] width 15 height 15
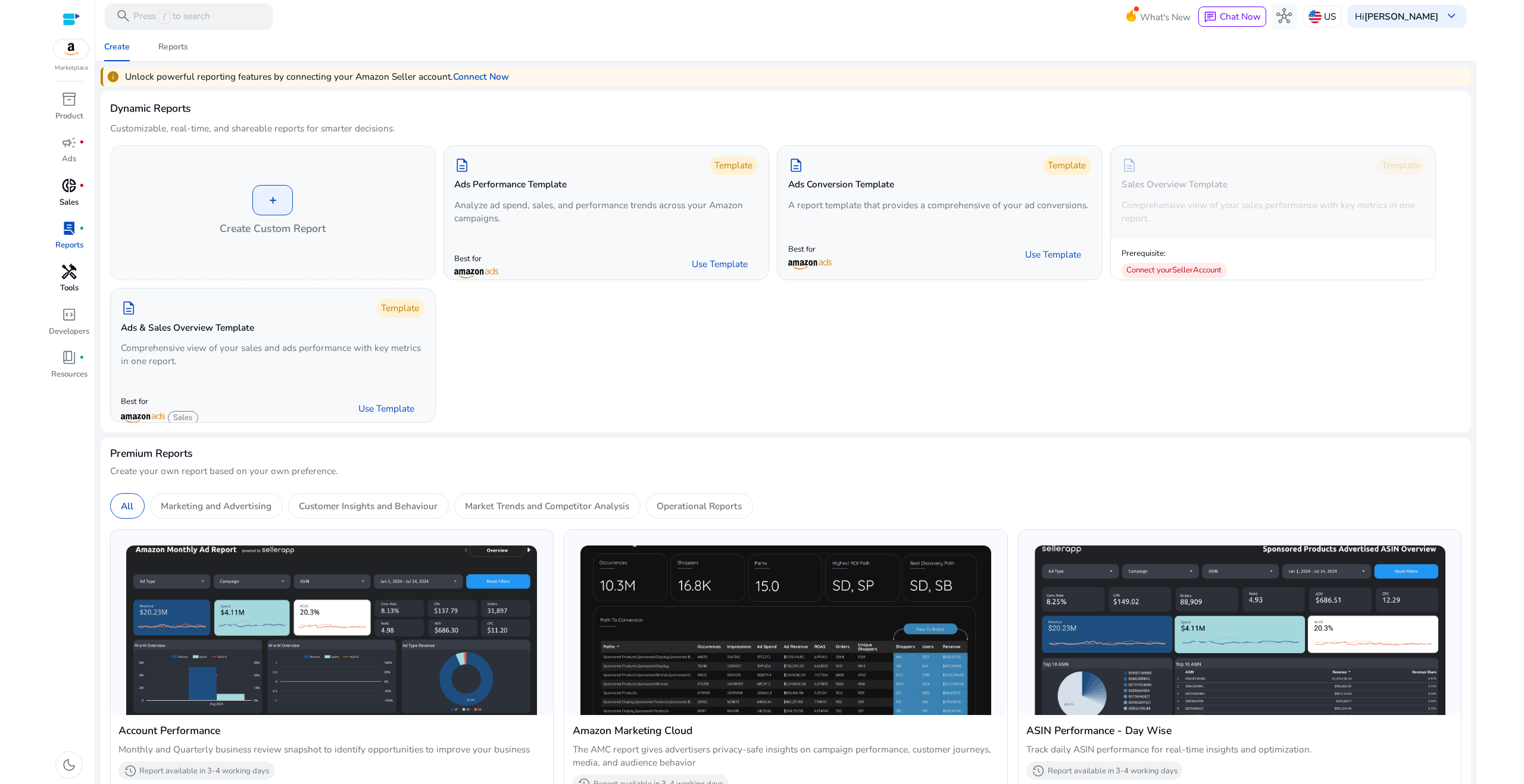
click at [63, 271] on span "handyman" at bounding box center [69, 272] width 15 height 15
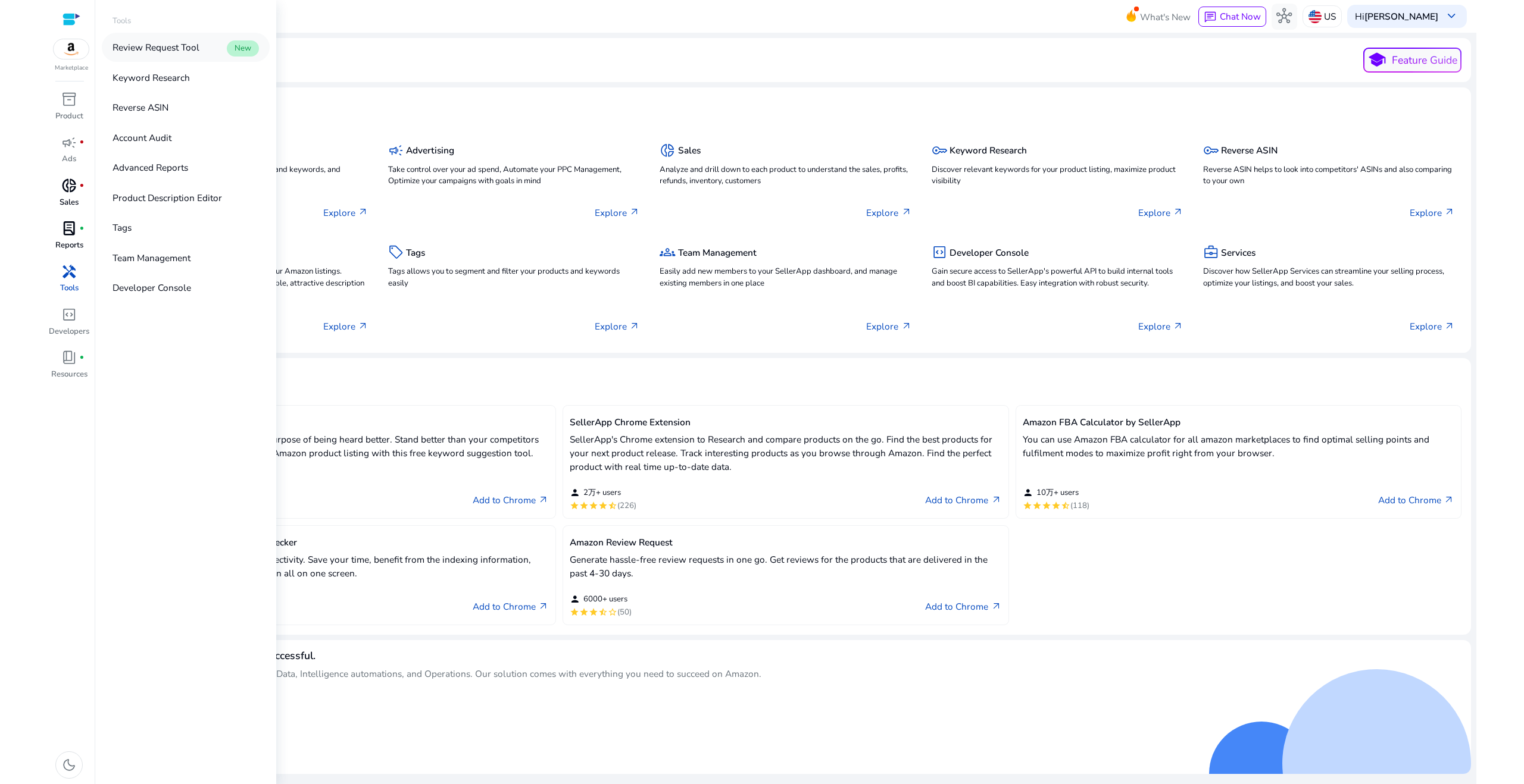
click at [181, 52] on p "Review Request Tool" at bounding box center [156, 47] width 87 height 14
